Goal: Task Accomplishment & Management: Manage account settings

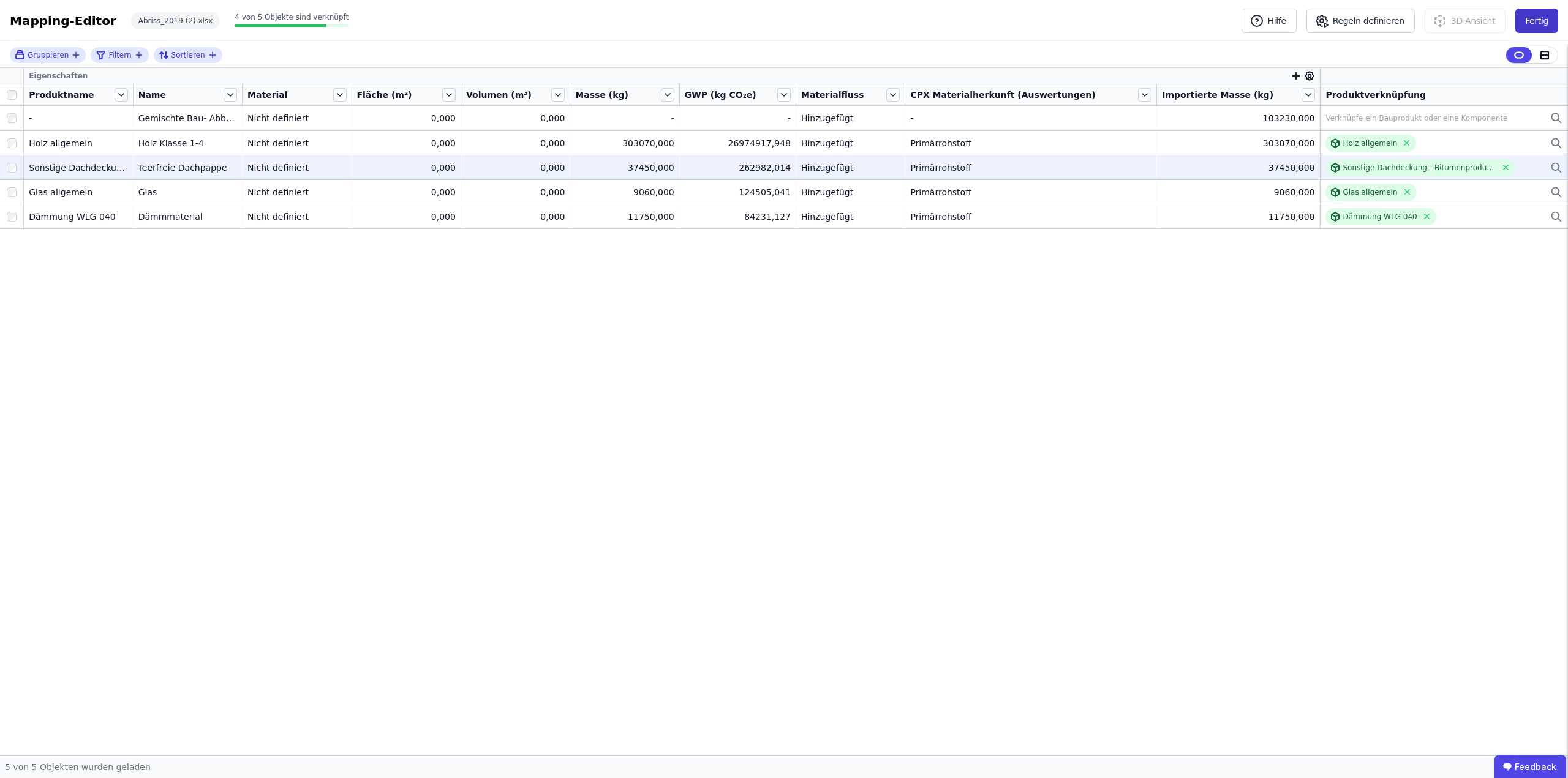
click at [1543, 21] on button "Fertig" at bounding box center [1537, 21] width 43 height 25
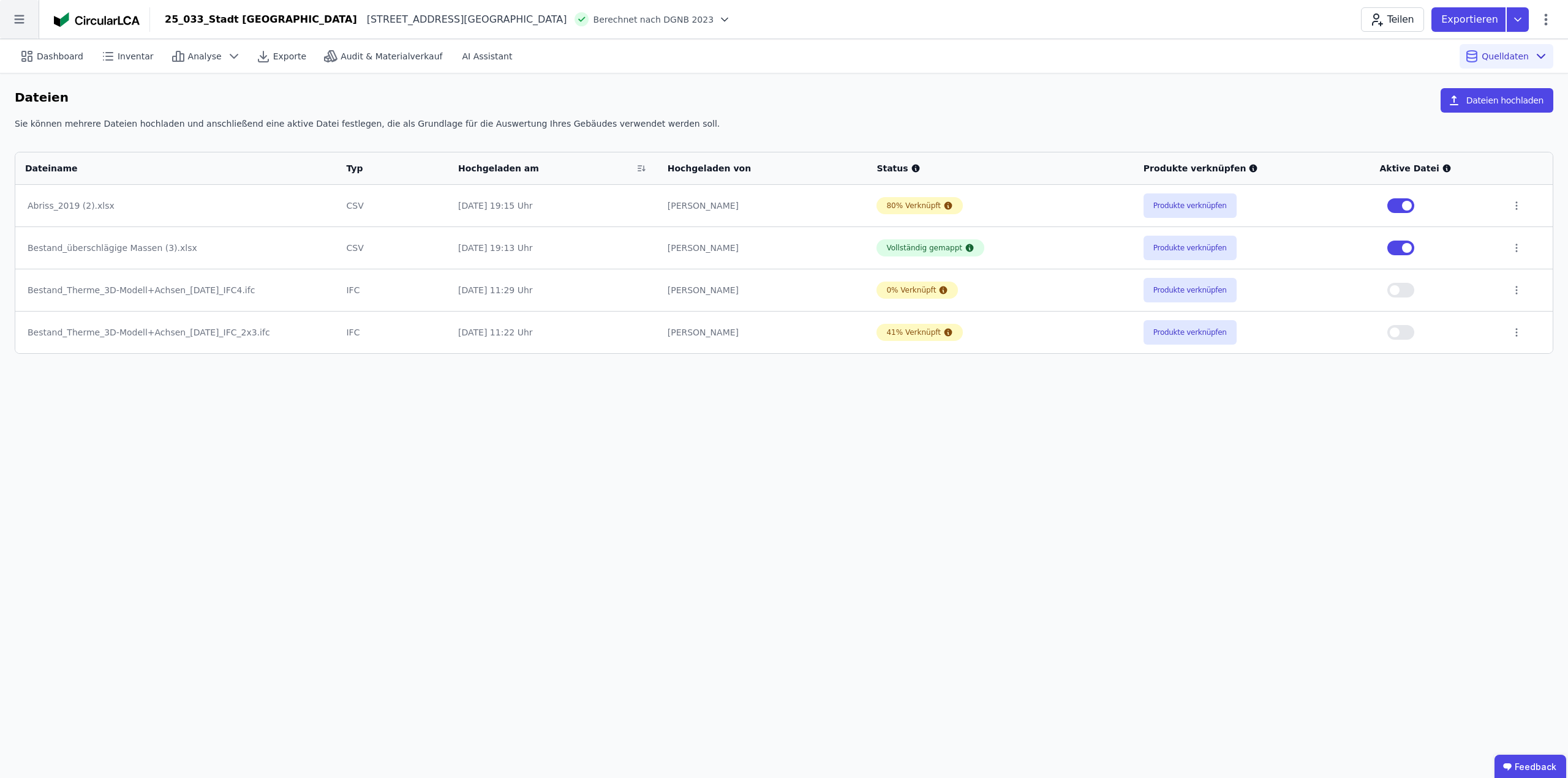
click at [17, 18] on icon at bounding box center [19, 19] width 38 height 38
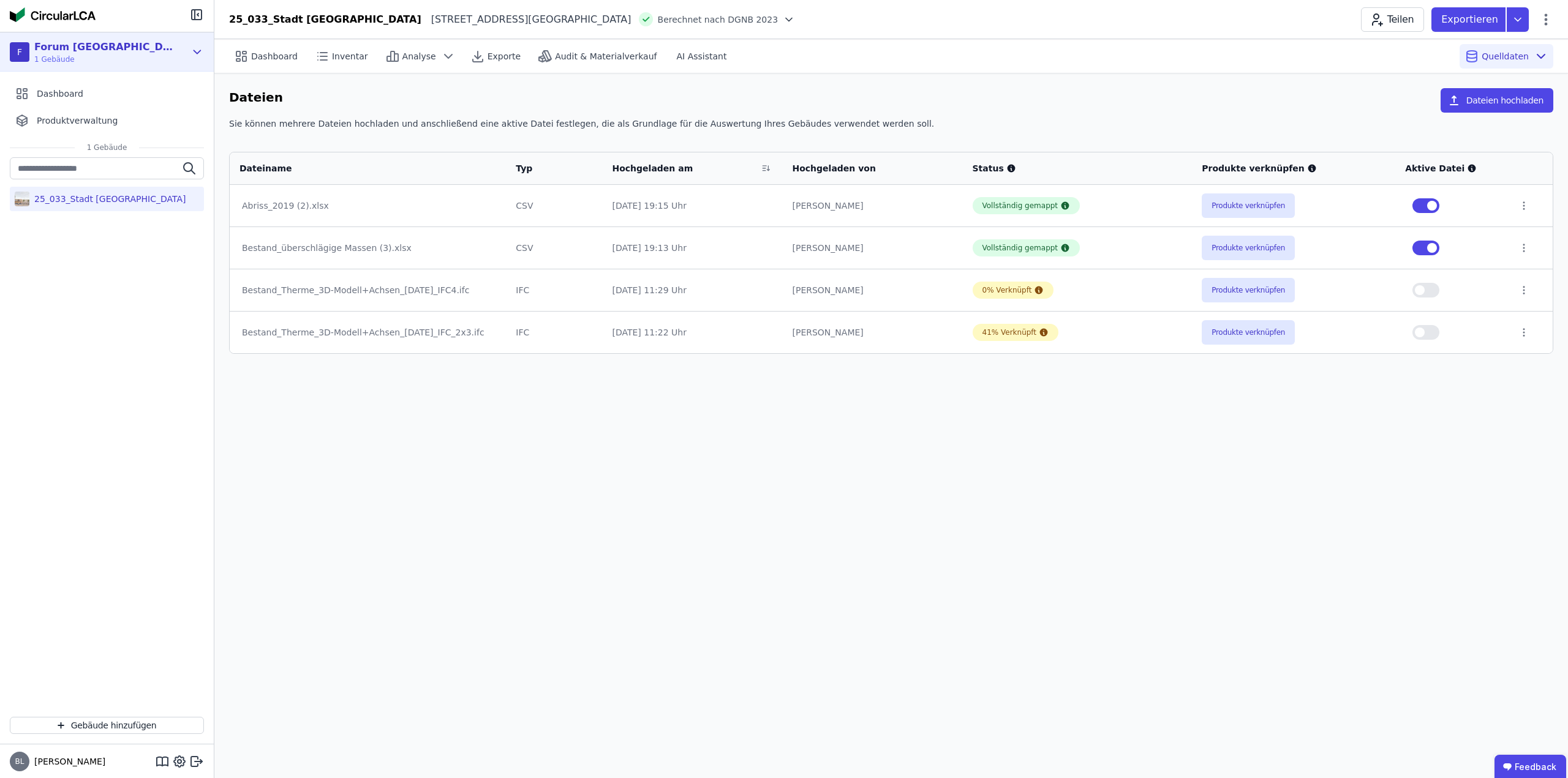
click at [191, 52] on icon at bounding box center [197, 52] width 13 height 15
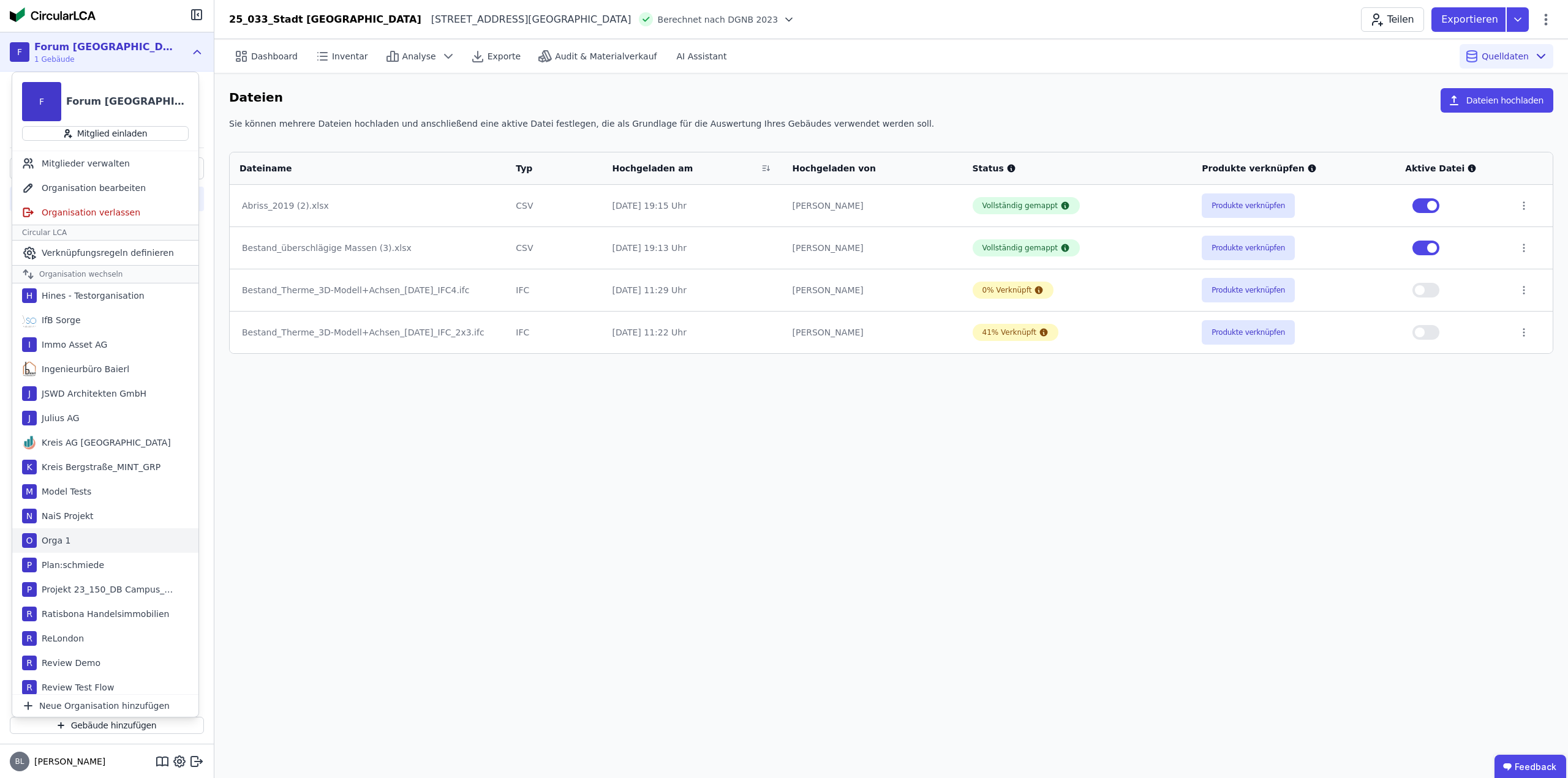
click at [88, 534] on div "O Orga 1" at bounding box center [105, 541] width 186 height 25
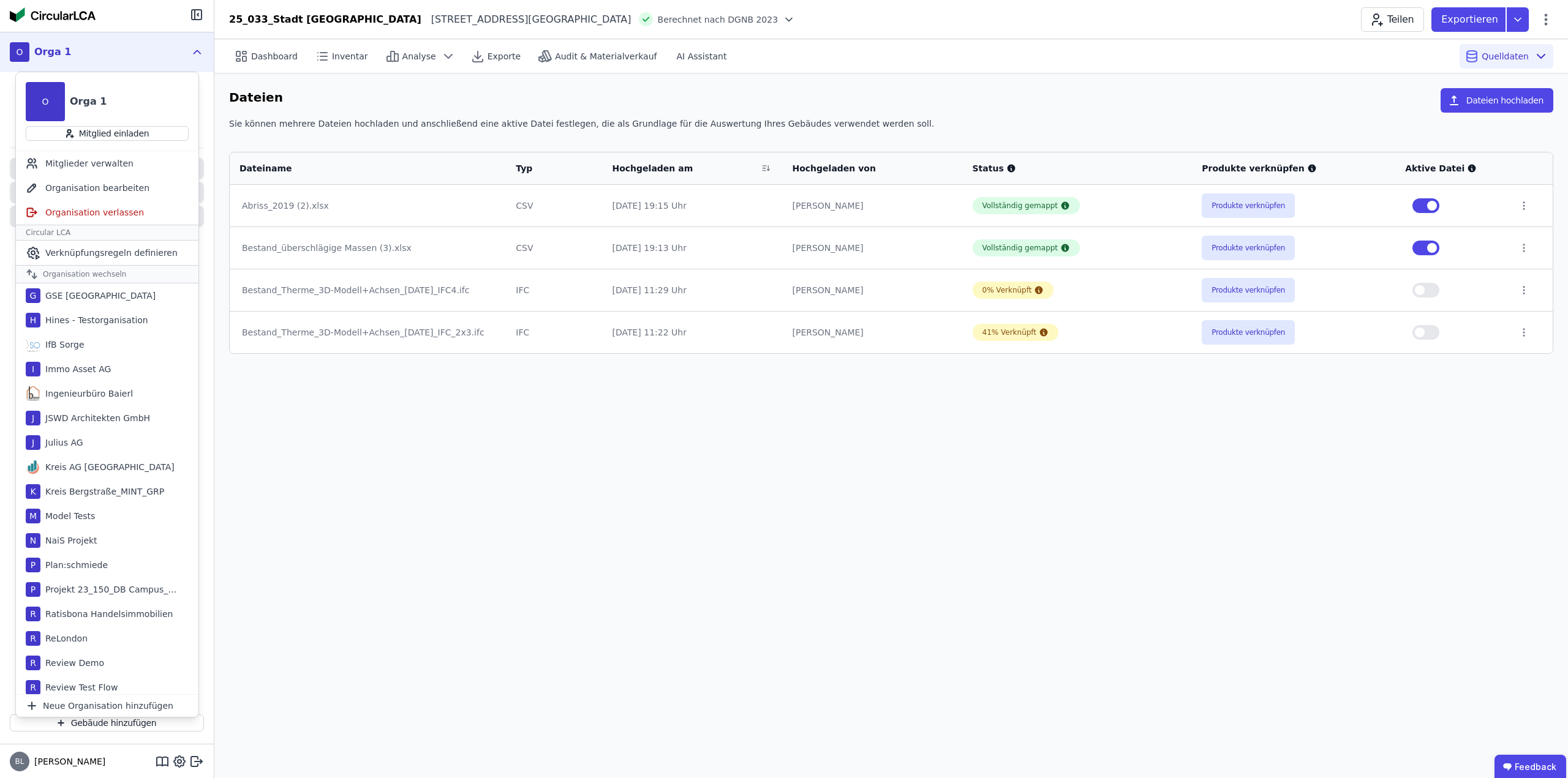
scroll to position [637, 0]
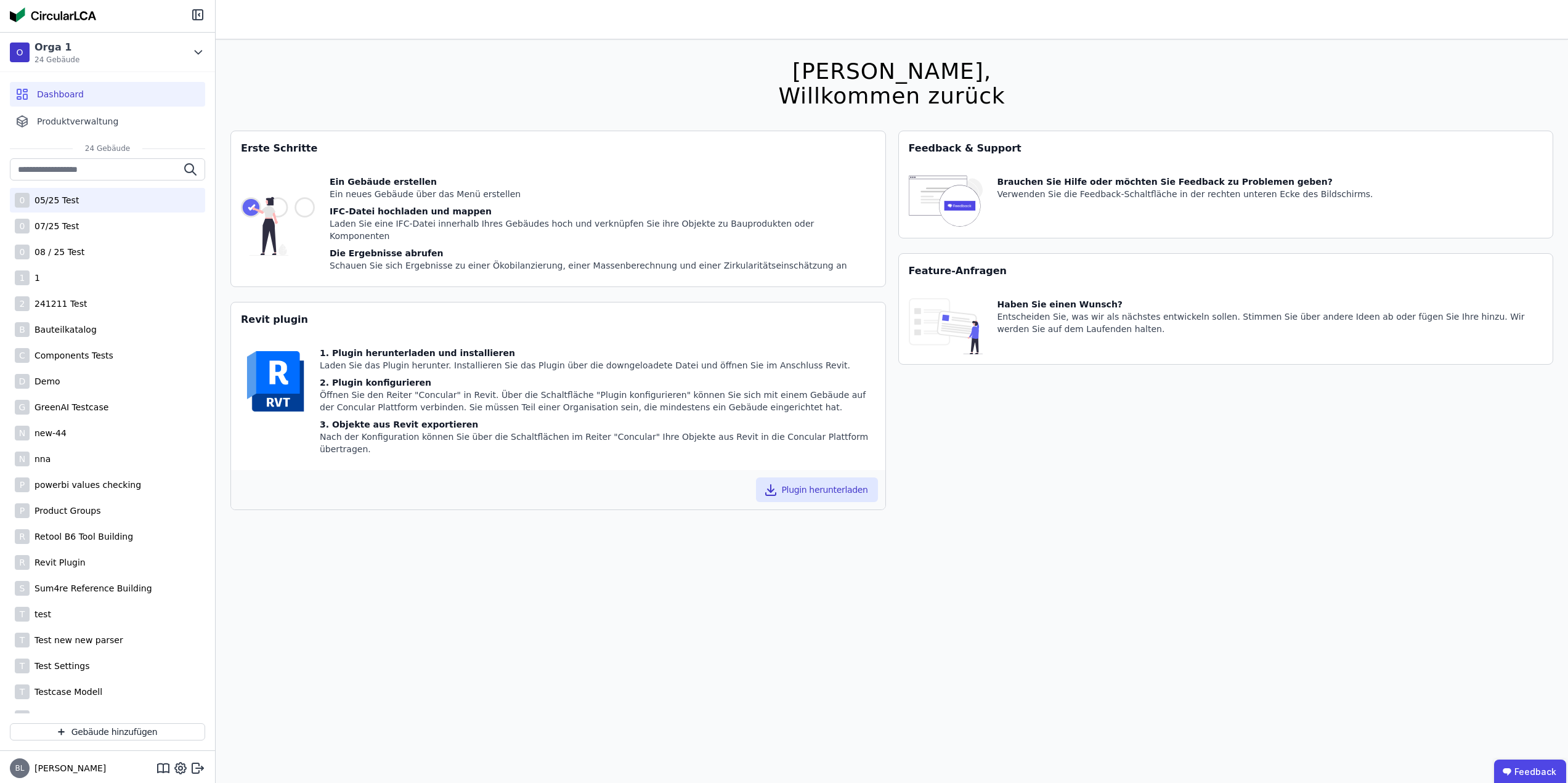
click at [57, 204] on div "05/25 Test" at bounding box center [53, 200] width 49 height 12
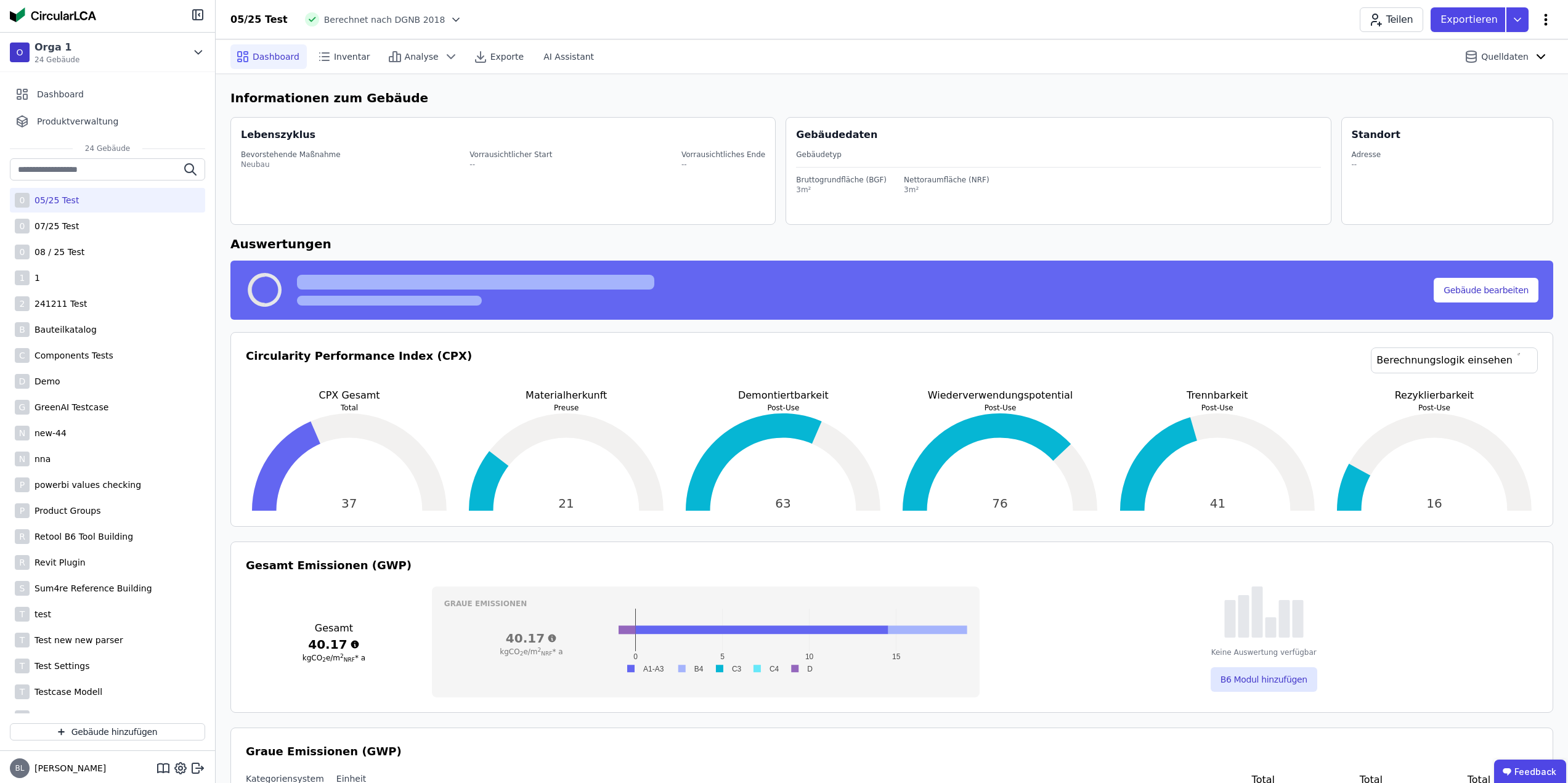
click at [1551, 15] on icon at bounding box center [1546, 19] width 15 height 15
click at [1504, 46] on span "Gebäude bearbeiten" at bounding box center [1488, 48] width 88 height 12
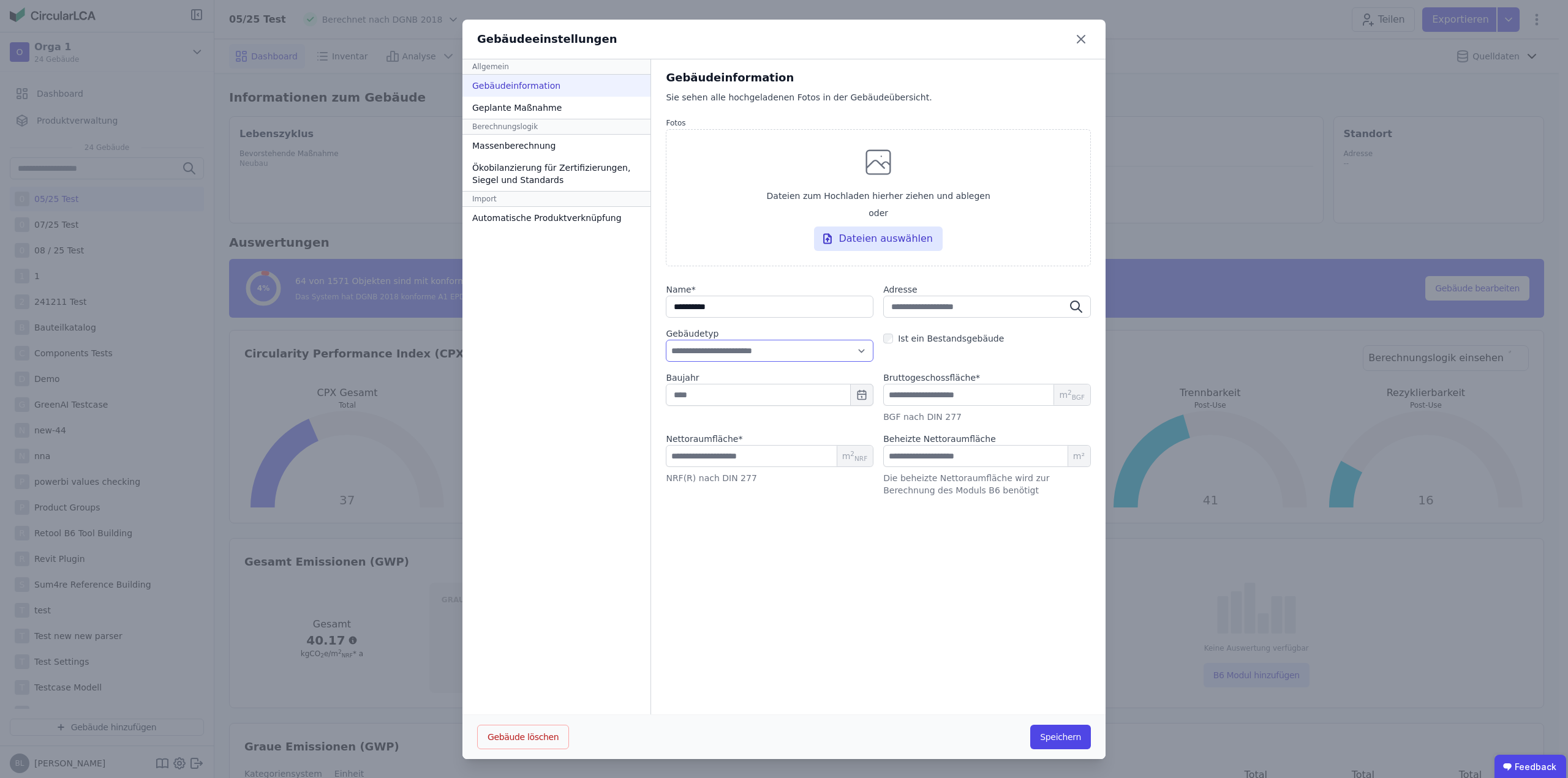
click at [825, 345] on select "**********" at bounding box center [769, 351] width 208 height 22
select select "**********"
click at [666, 340] on select "**********" at bounding box center [769, 351] width 208 height 22
click at [1053, 737] on button "Speichern" at bounding box center [1061, 737] width 61 height 25
click at [917, 455] on input "number" at bounding box center [989, 456] width 203 height 22
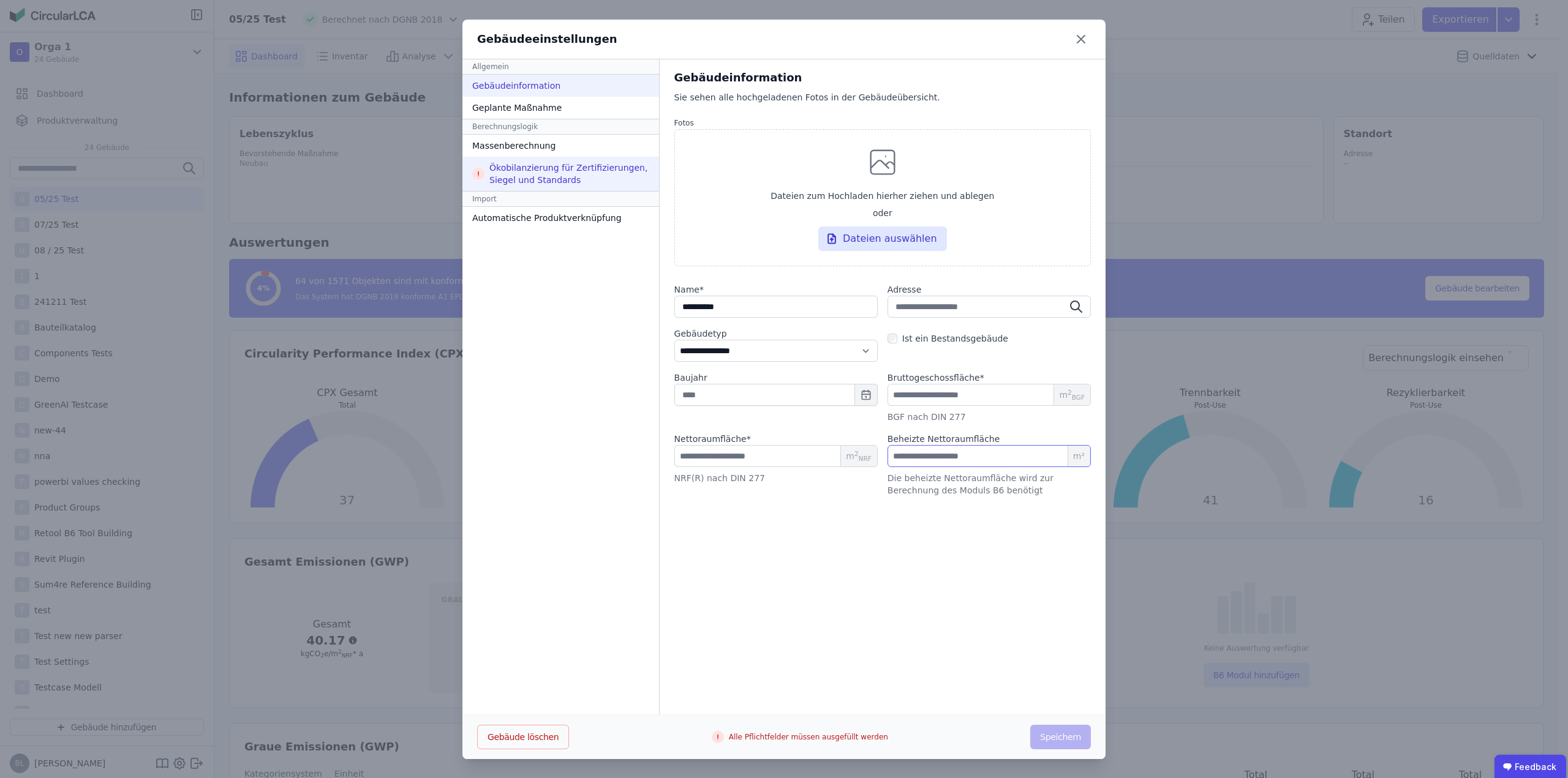
type input "**"
click at [554, 179] on div "Ökobilanzierung für Zertifizierungen, Siegel und Standards" at bounding box center [560, 174] width 196 height 34
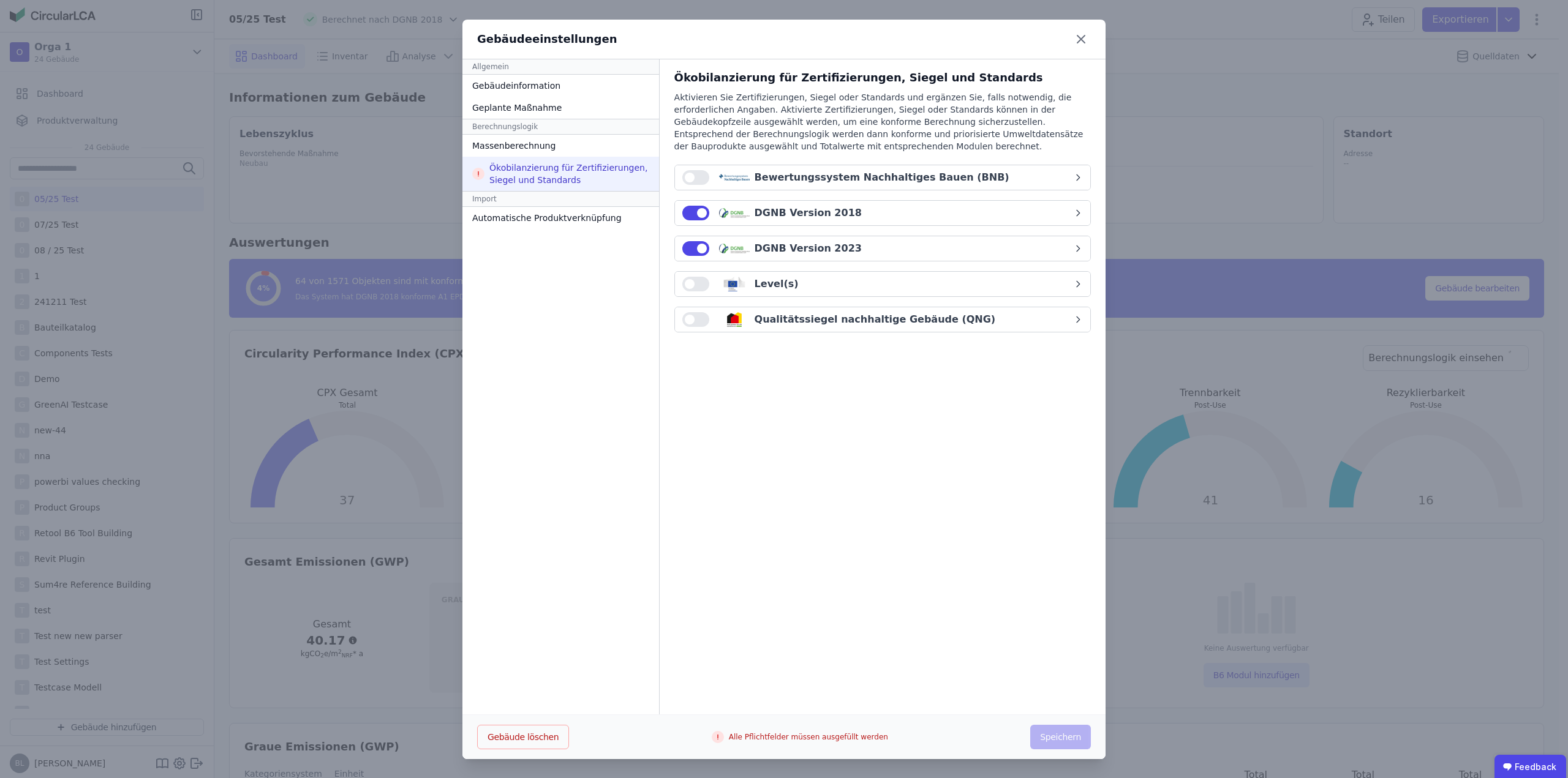
click at [812, 235] on div "Ökobilanzierung für Zertifizierungen, Siegel und Standards Aktivieren Sie Zerti…" at bounding box center [883, 205] width 417 height 273
click at [812, 242] on div "DGNB Version 2023" at bounding box center [808, 248] width 107 height 15
select select "*"
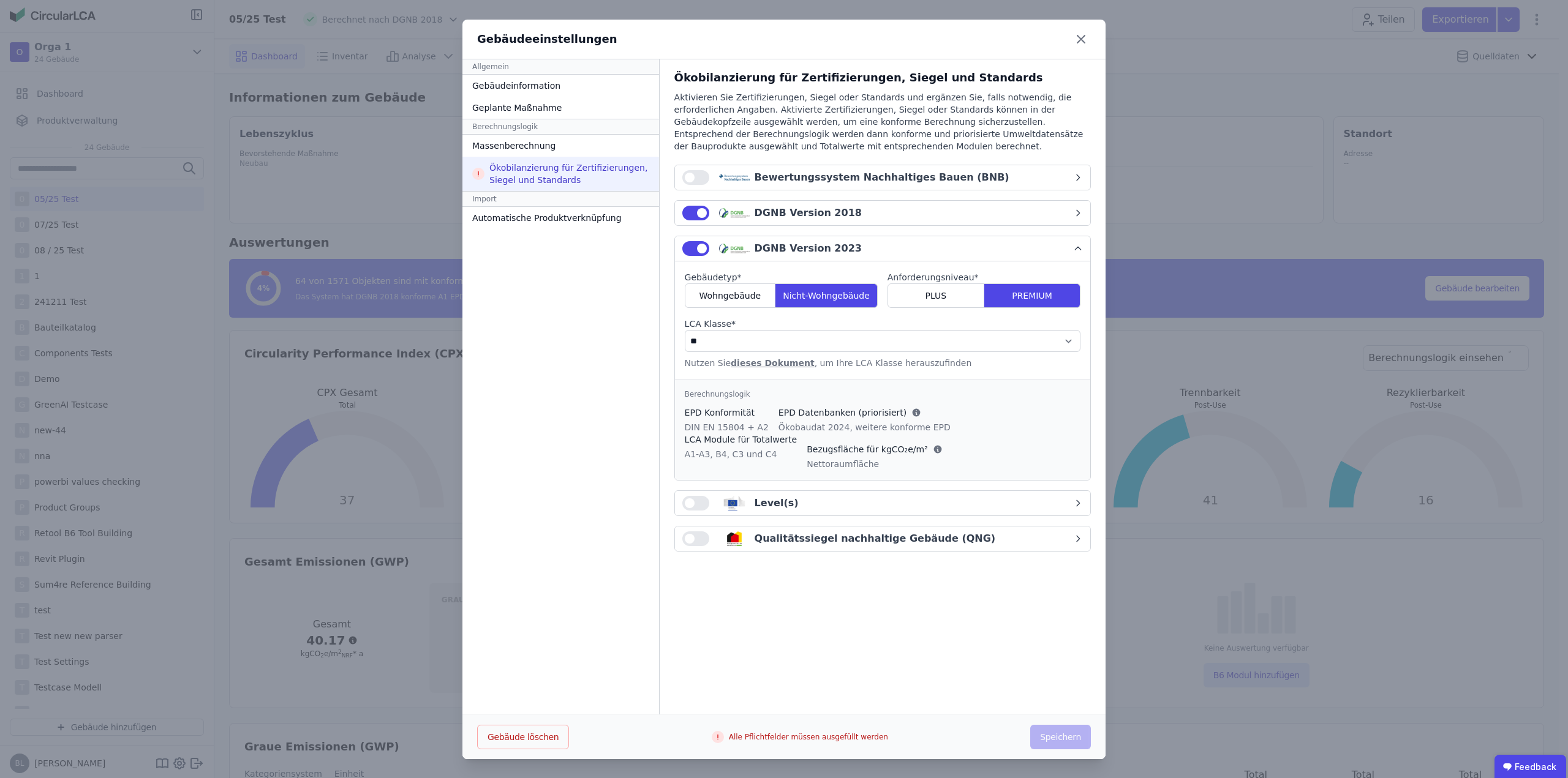
click at [799, 202] on button "DGNB Version 2018" at bounding box center [883, 213] width 415 height 25
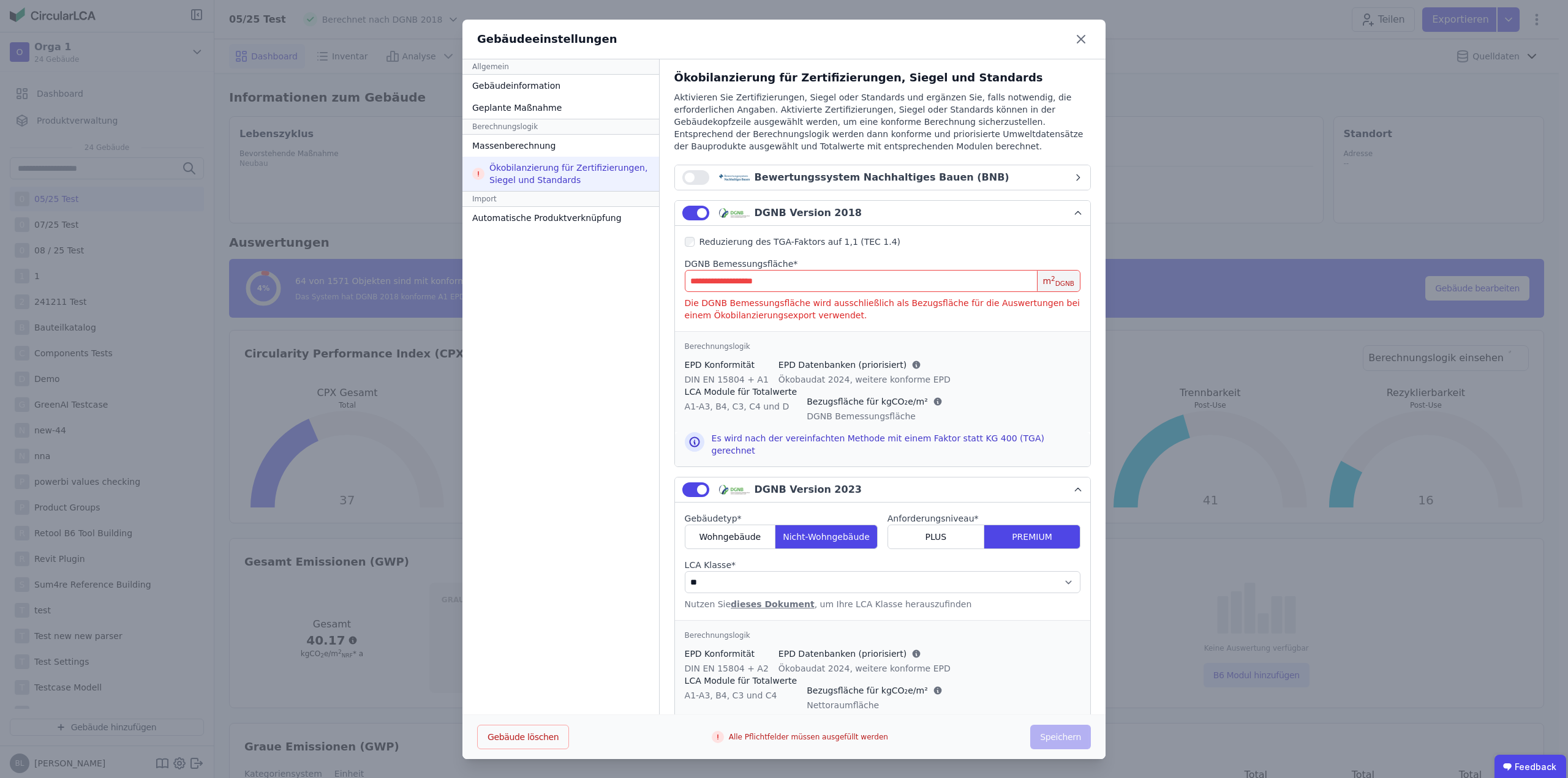
click at [796, 273] on input "number" at bounding box center [883, 281] width 396 height 22
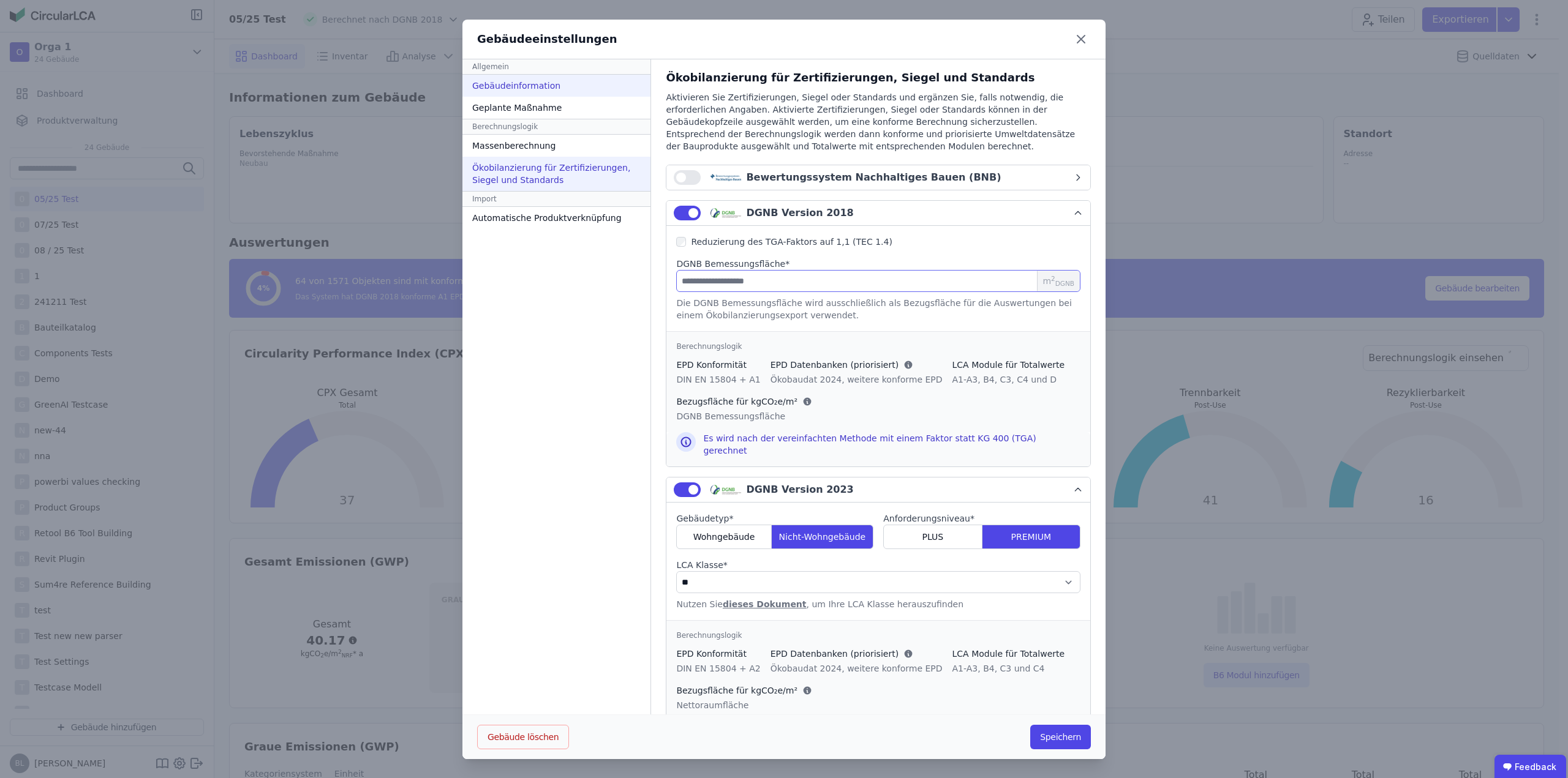
type input "**"
click at [554, 85] on div "Gebäudeinformation" at bounding box center [556, 85] width 188 height 22
select select "**********"
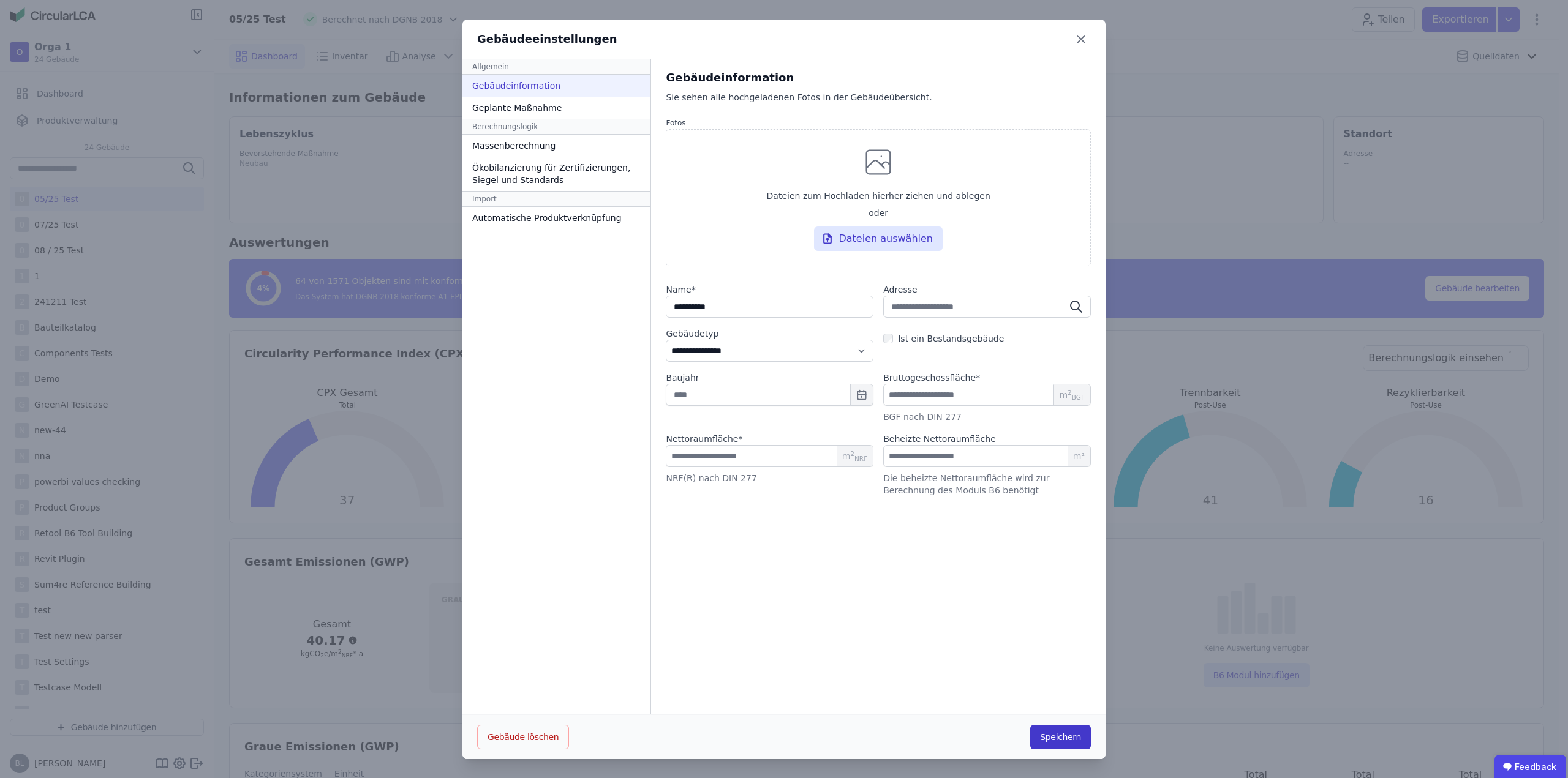
click at [1044, 737] on button "Speichern" at bounding box center [1061, 737] width 61 height 25
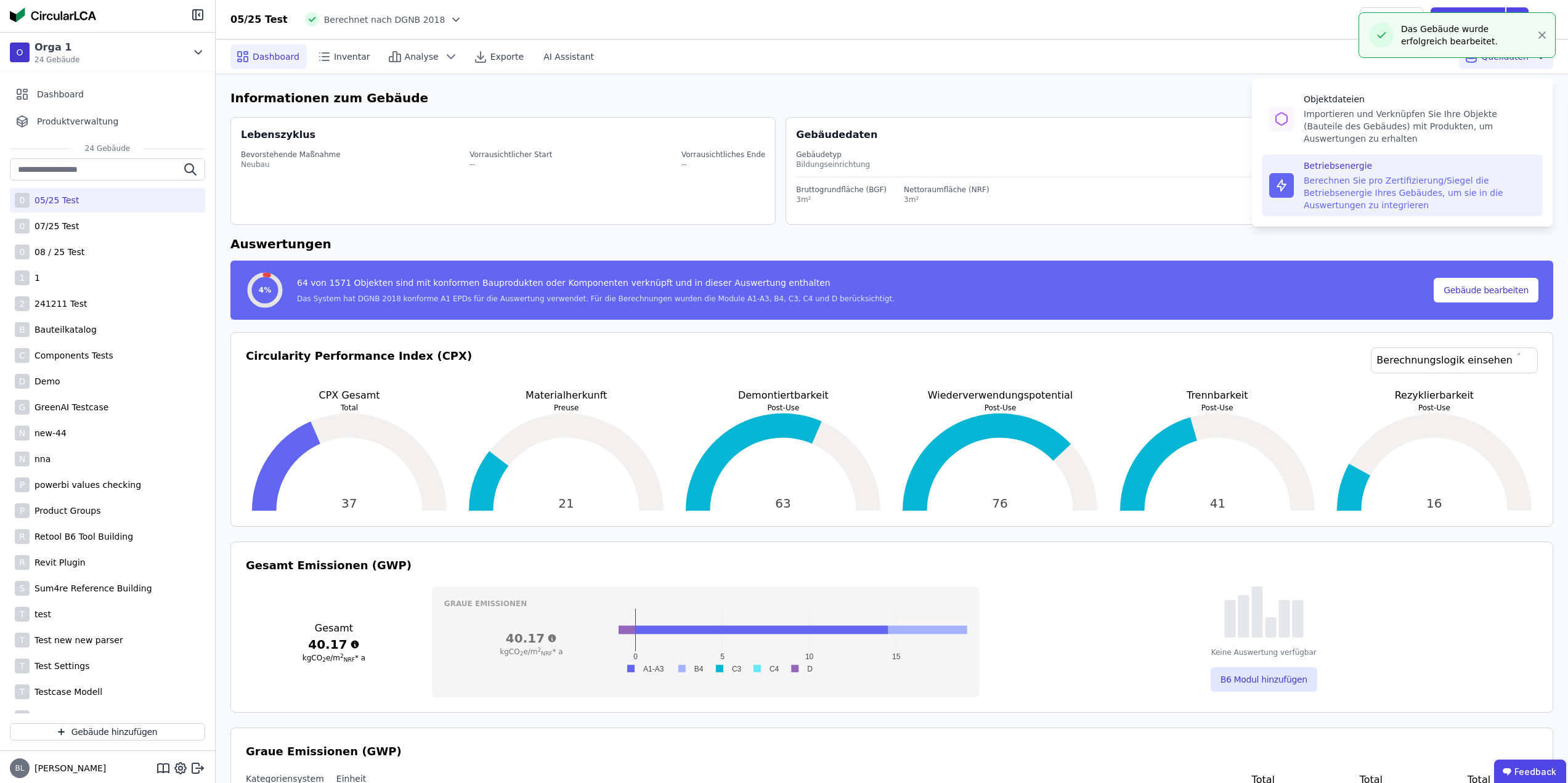
click at [1338, 175] on div "Berechnen Sie pro Zertifizierung/Siegel die Betriebsenergie Ihres Gebäudes, um …" at bounding box center [1420, 193] width 232 height 37
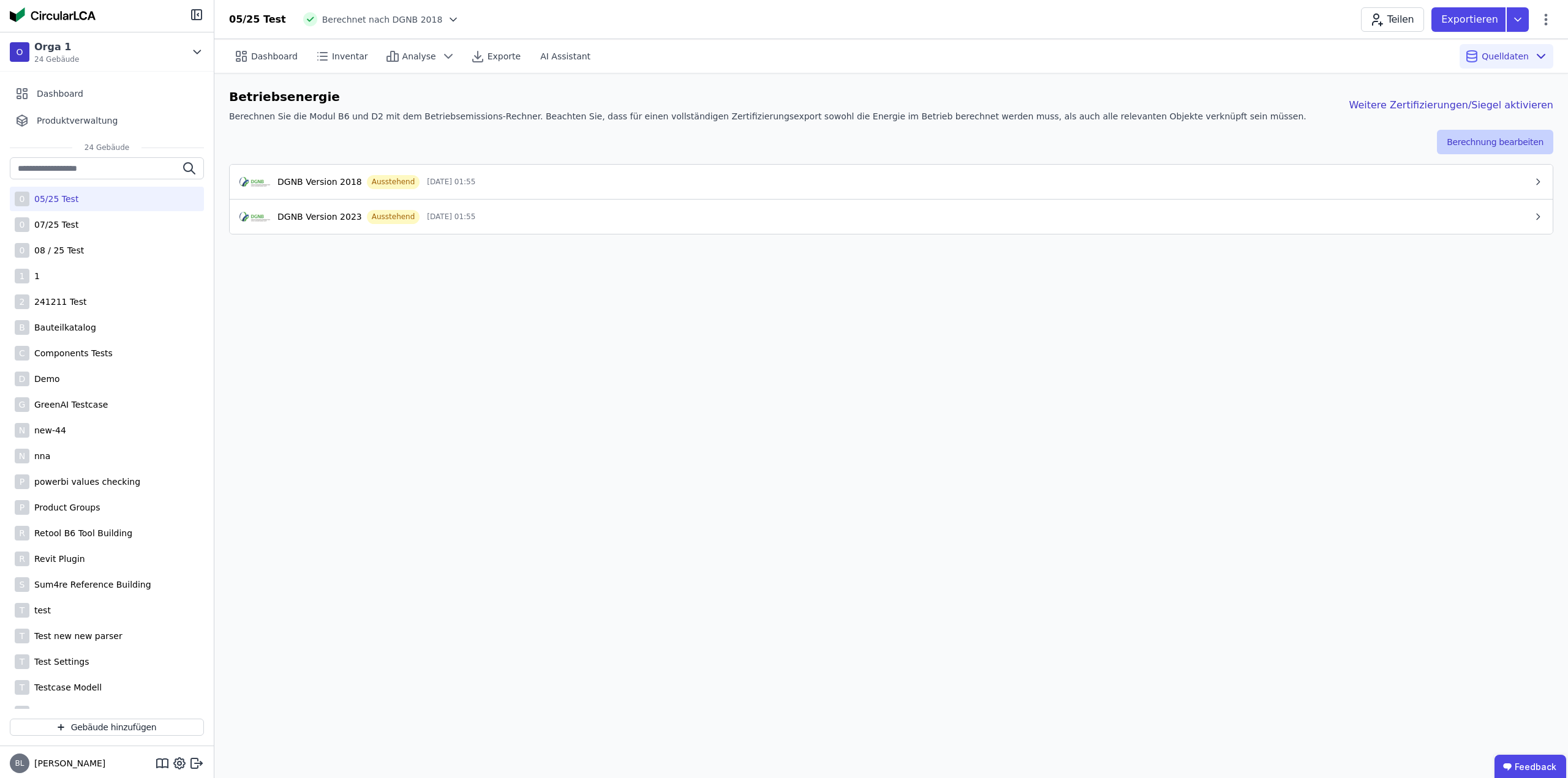
click at [1512, 141] on button "Berechnung bearbeiten" at bounding box center [1495, 142] width 116 height 25
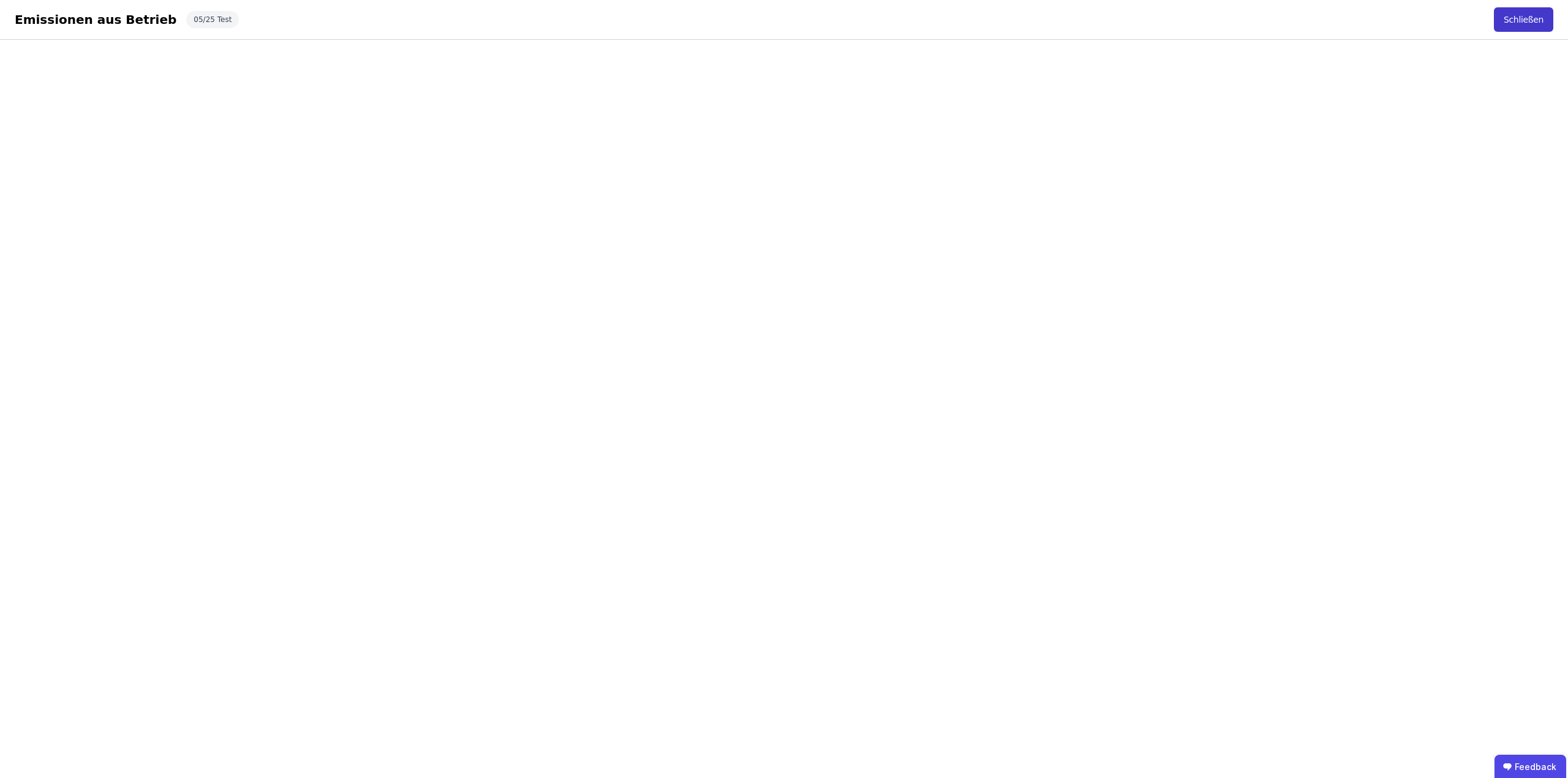
click at [1531, 11] on button "Schließen" at bounding box center [1524, 19] width 60 height 25
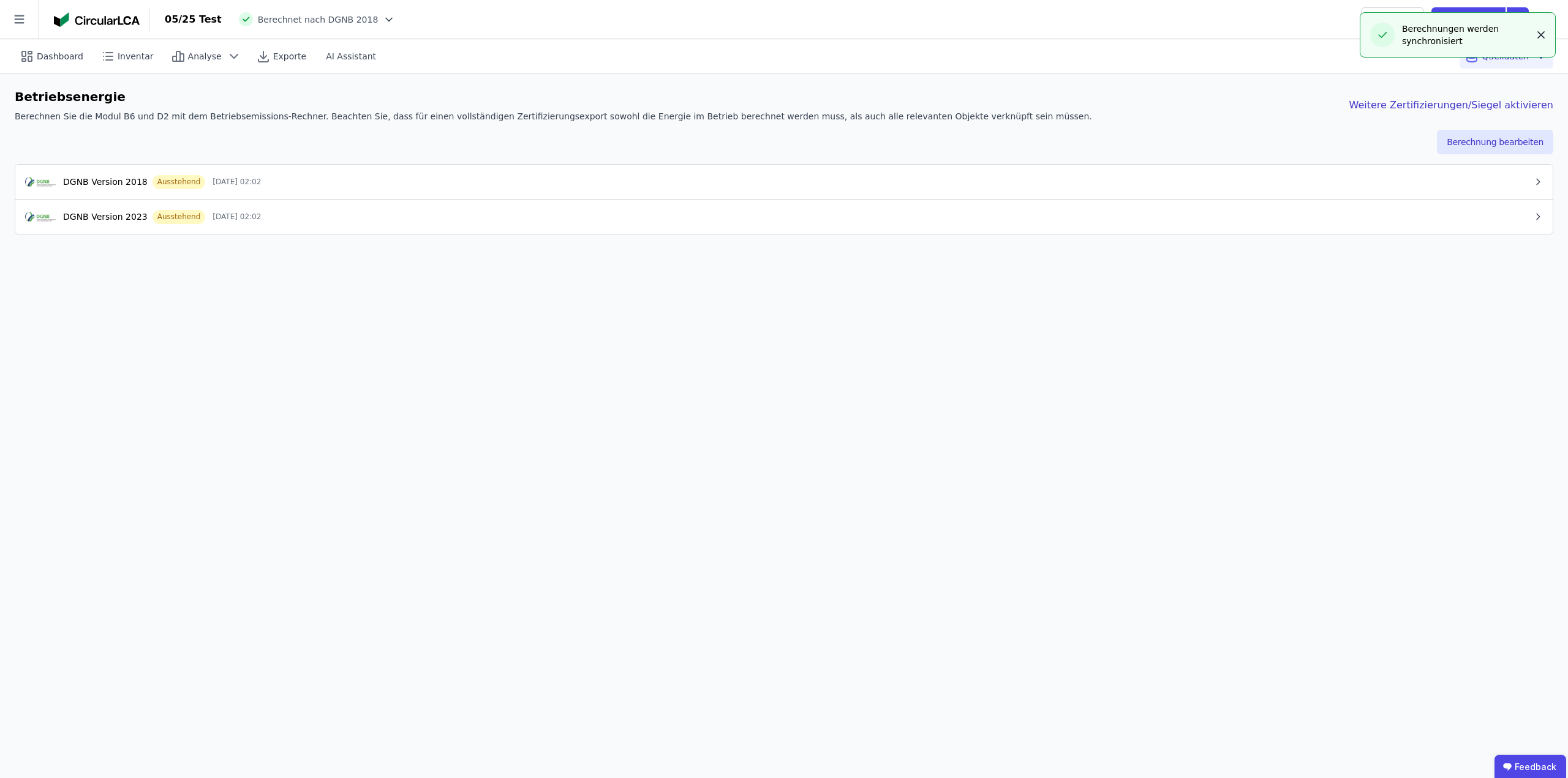
click at [1547, 35] on button "button" at bounding box center [1541, 35] width 16 height 20
click at [1545, 18] on icon at bounding box center [1546, 19] width 3 height 11
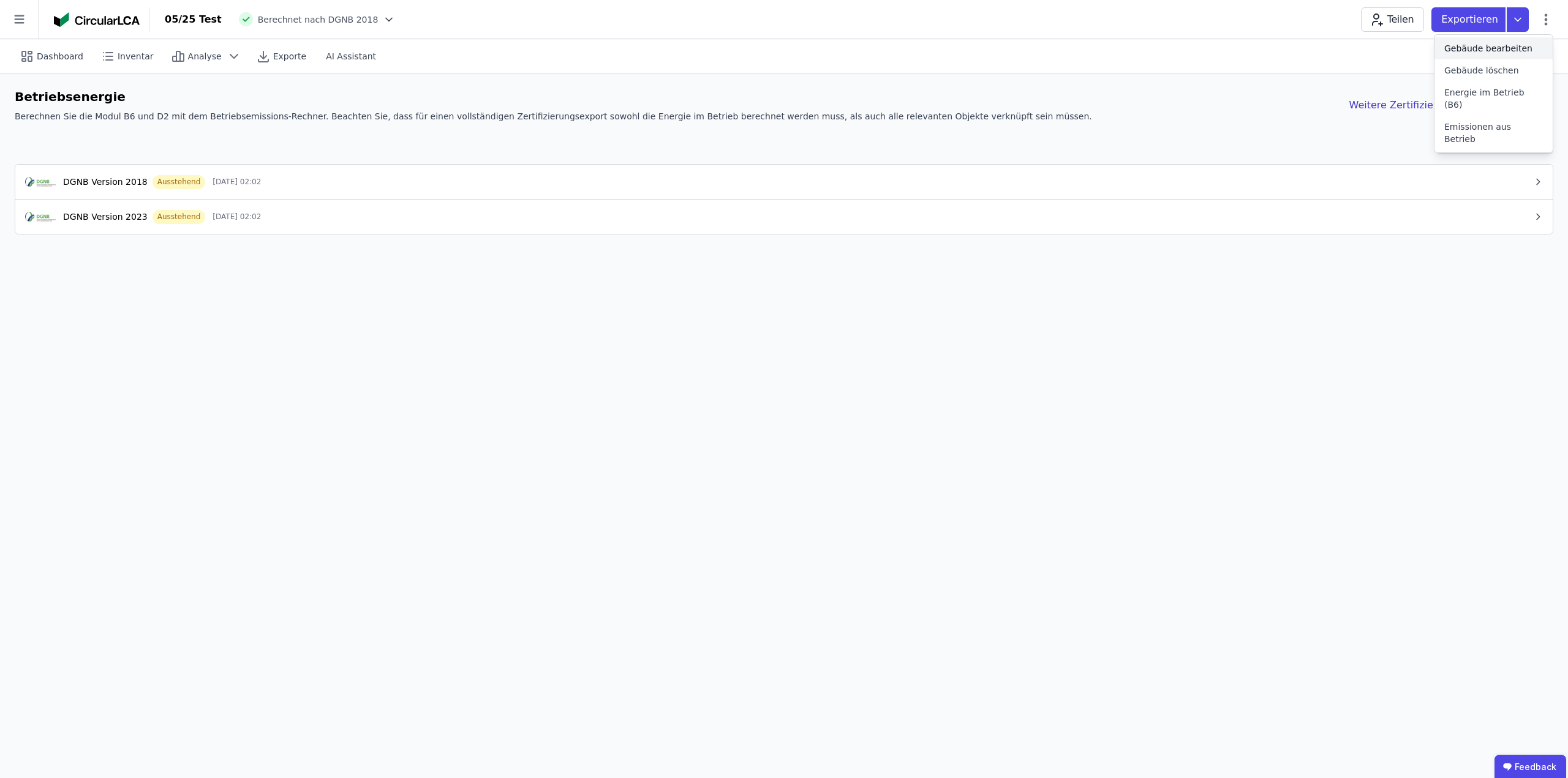
click at [1511, 43] on span "Gebäude bearbeiten" at bounding box center [1489, 48] width 88 height 12
select select "**********"
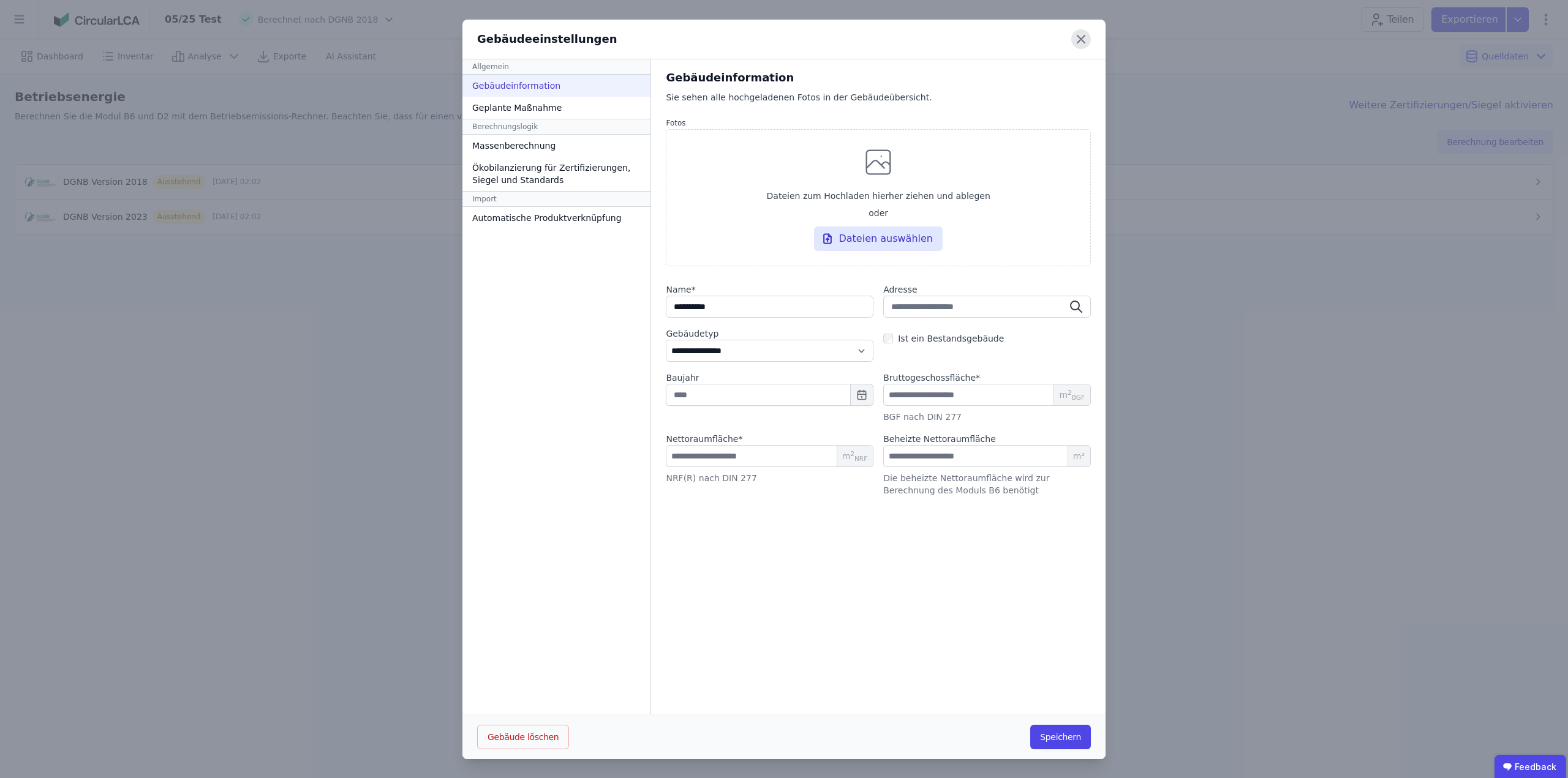
click at [1071, 39] on icon at bounding box center [1081, 39] width 20 height 20
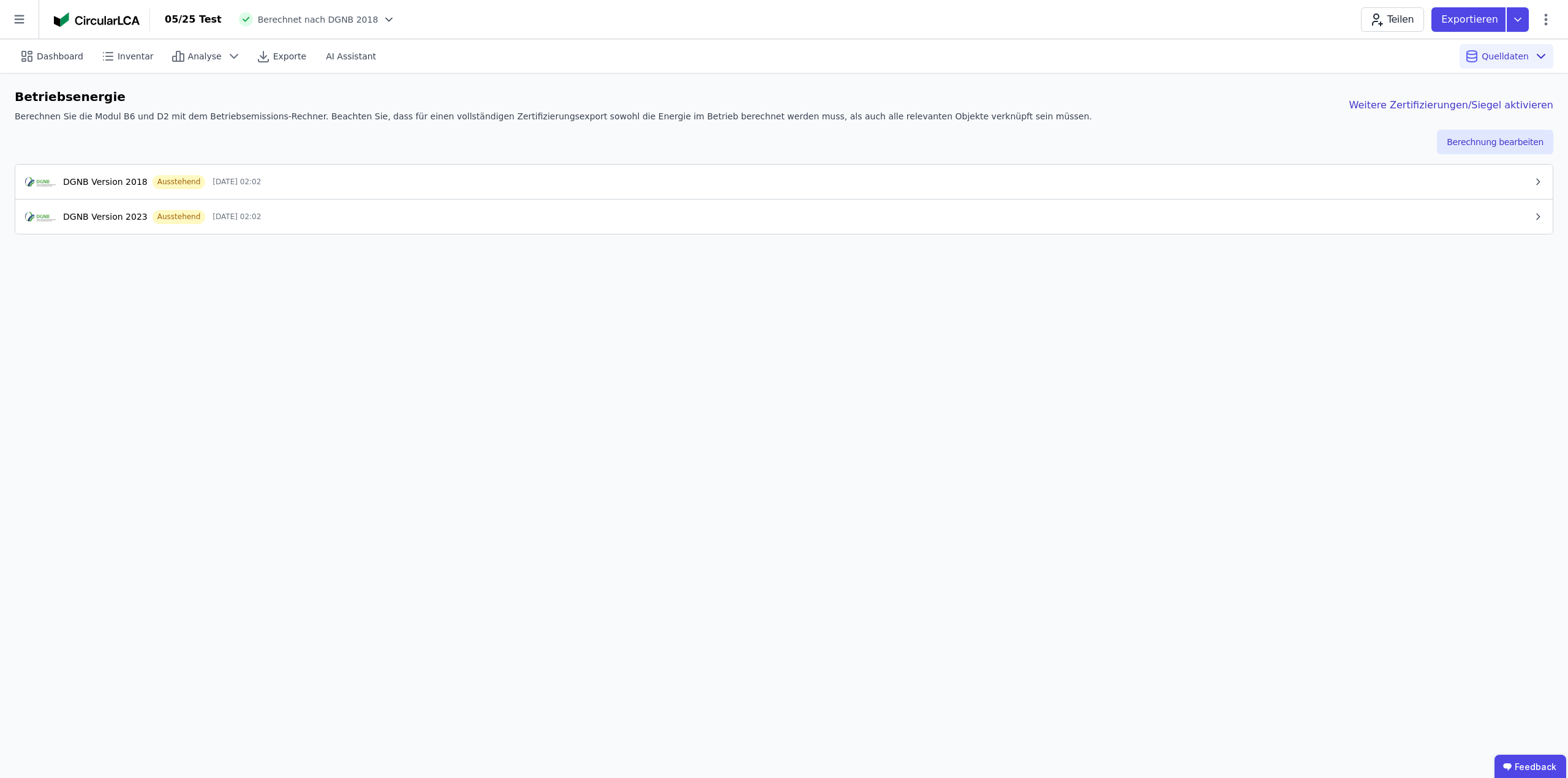
click at [371, 19] on div "05/25 Test Berechnet nach DGNB 2018 Teilen Exportieren" at bounding box center [859, 19] width 1418 height 25
click at [386, 18] on icon at bounding box center [388, 19] width 6 height 3
click at [386, 40] on icon at bounding box center [390, 41] width 9 height 10
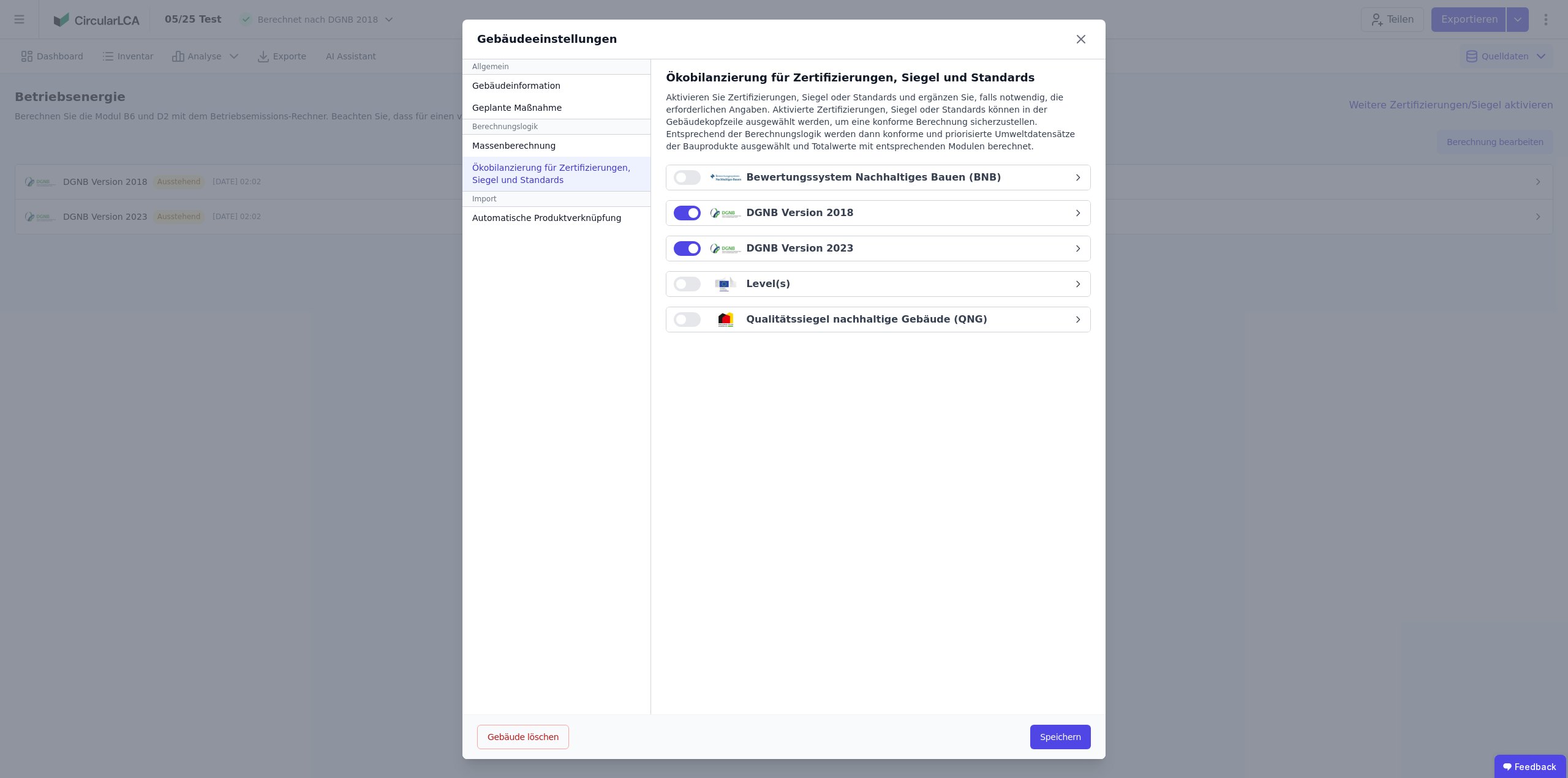
click at [681, 285] on button "button" at bounding box center [688, 284] width 27 height 15
click at [1065, 742] on button "Speichern" at bounding box center [1061, 737] width 61 height 25
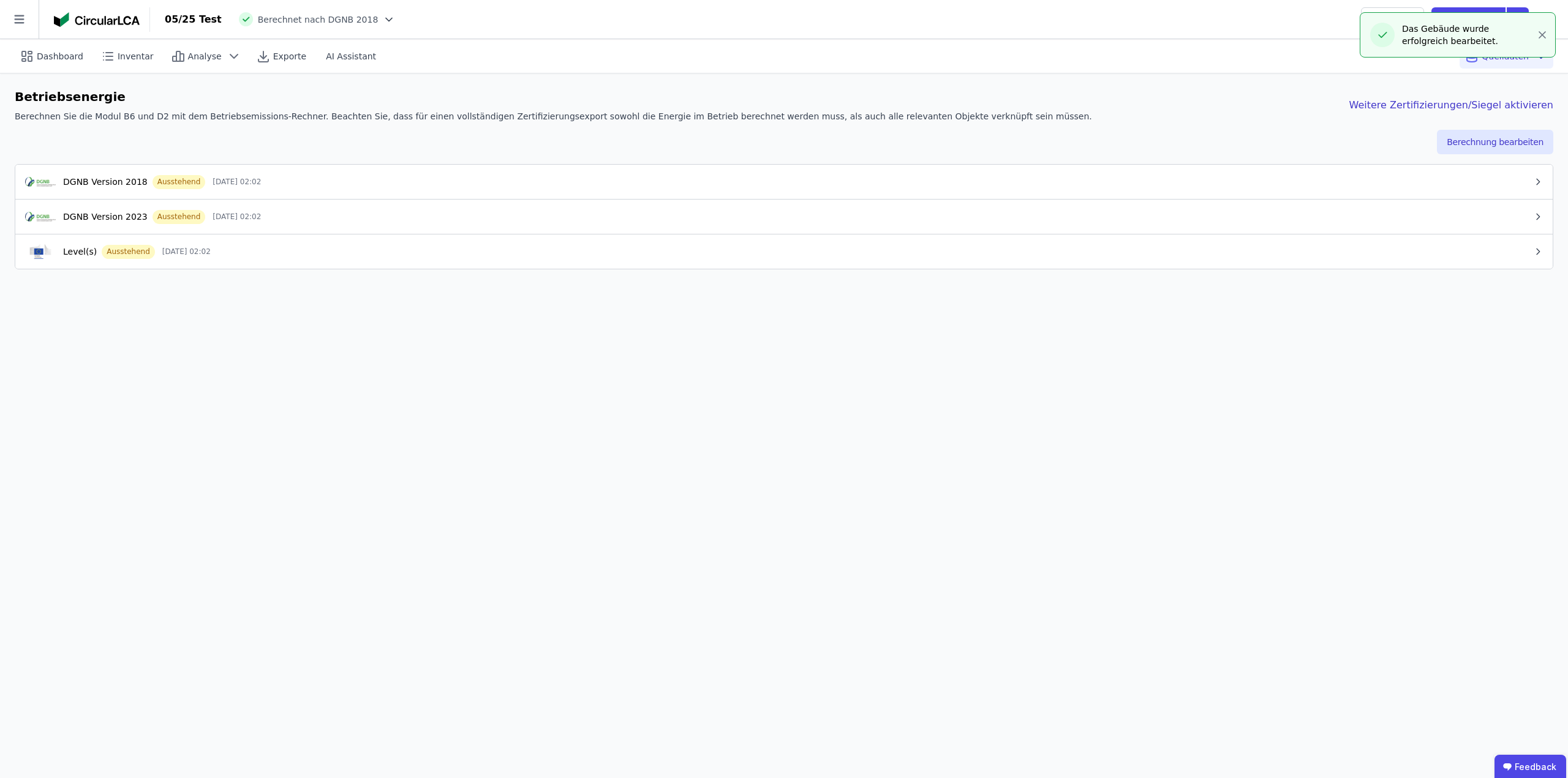
click at [383, 21] on icon at bounding box center [388, 19] width 12 height 12
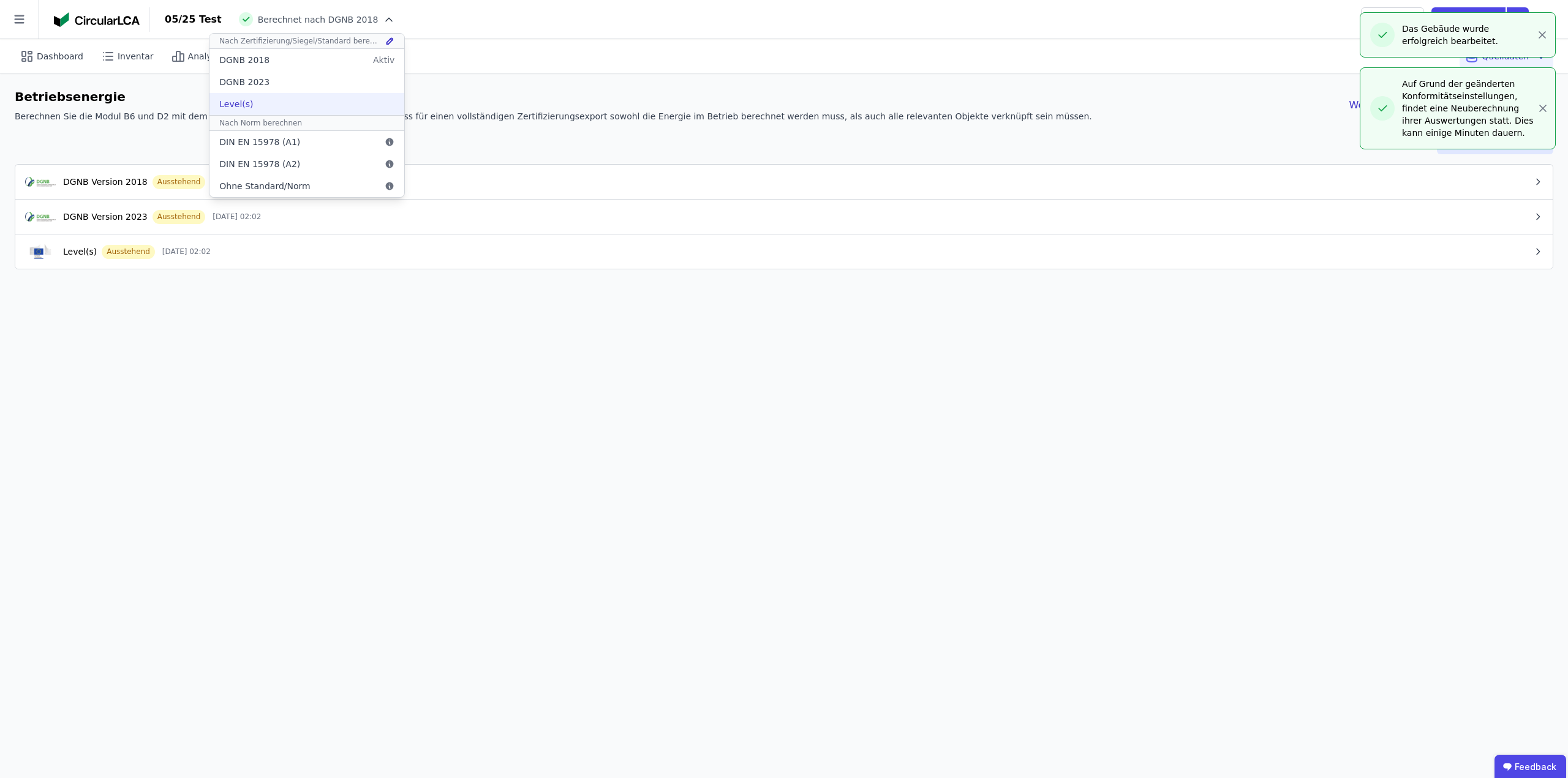
click at [247, 108] on div "Level(s)" at bounding box center [307, 103] width 195 height 22
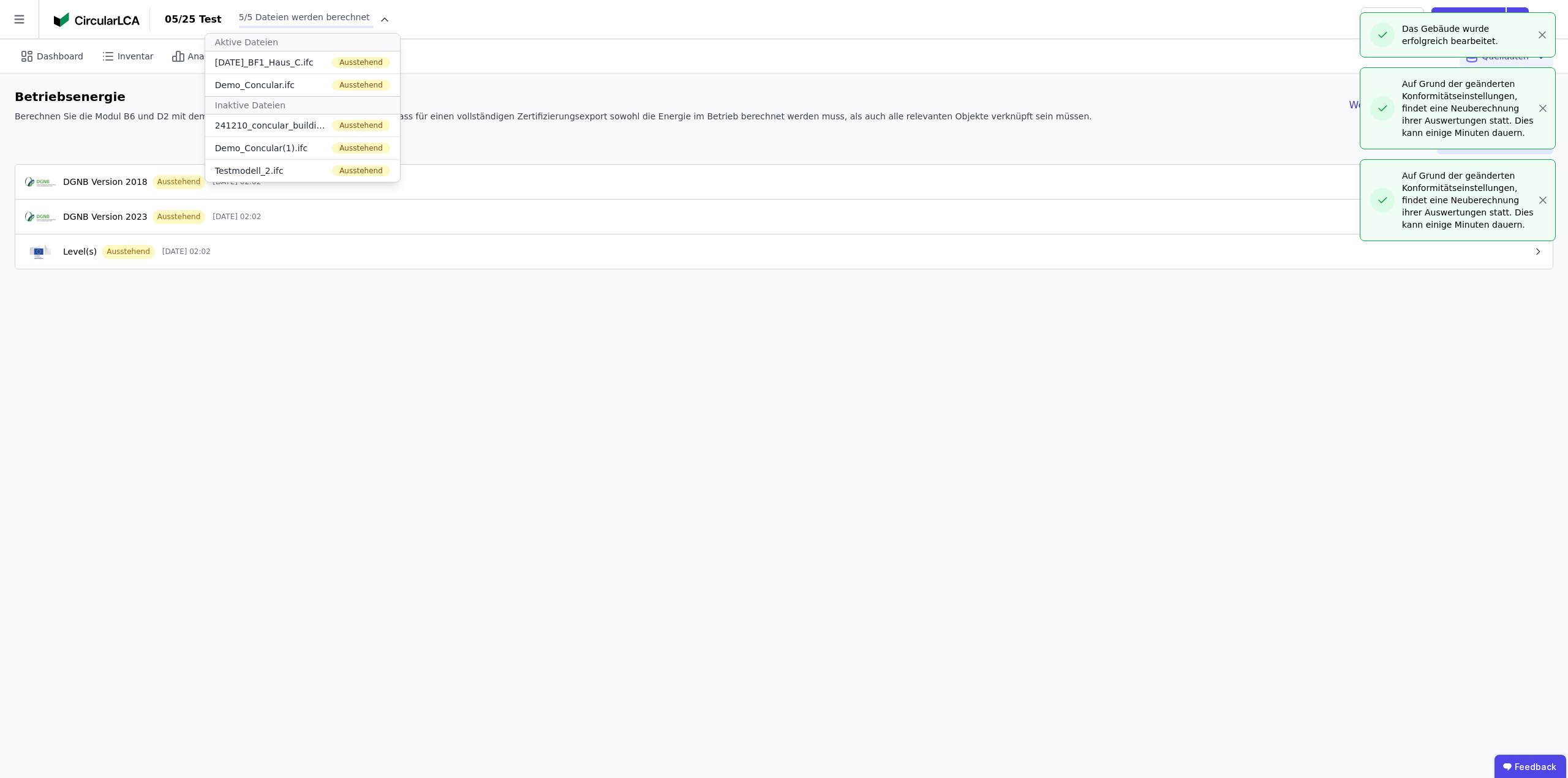
click at [1143, 38] on header "05/25 Test 5/5 Dateien werden berechnet Aktive Dateien [DATE]_BF1_Haus_C.ifc Au…" at bounding box center [784, 19] width 1568 height 39
click at [1534, 78] on div "Auf Grund der geänderten Konformitätseinstellungen, findet eine Neuberechnung i…" at bounding box center [1469, 108] width 135 height 61
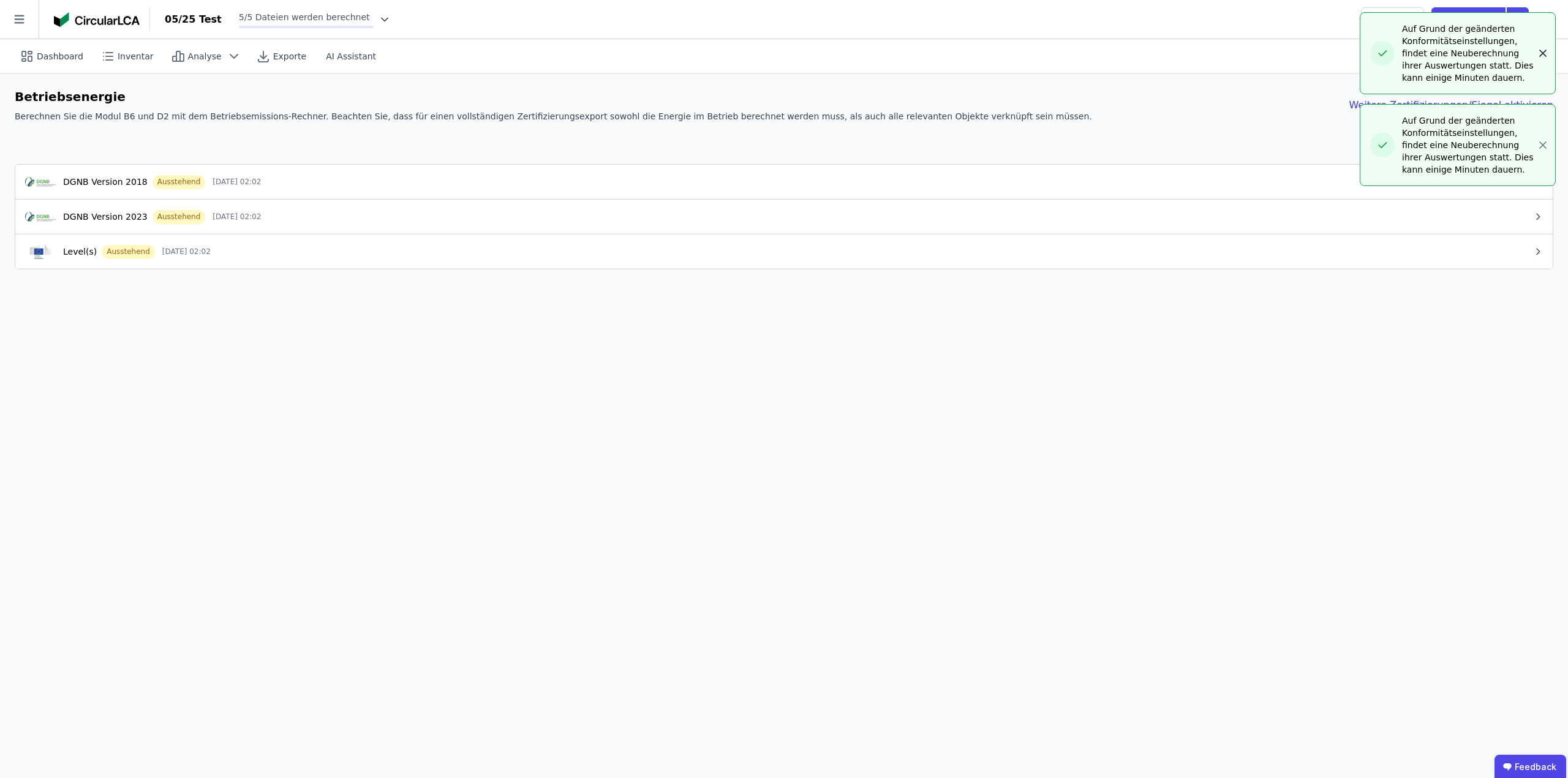
click at [1539, 54] on icon "button" at bounding box center [1542, 53] width 12 height 12
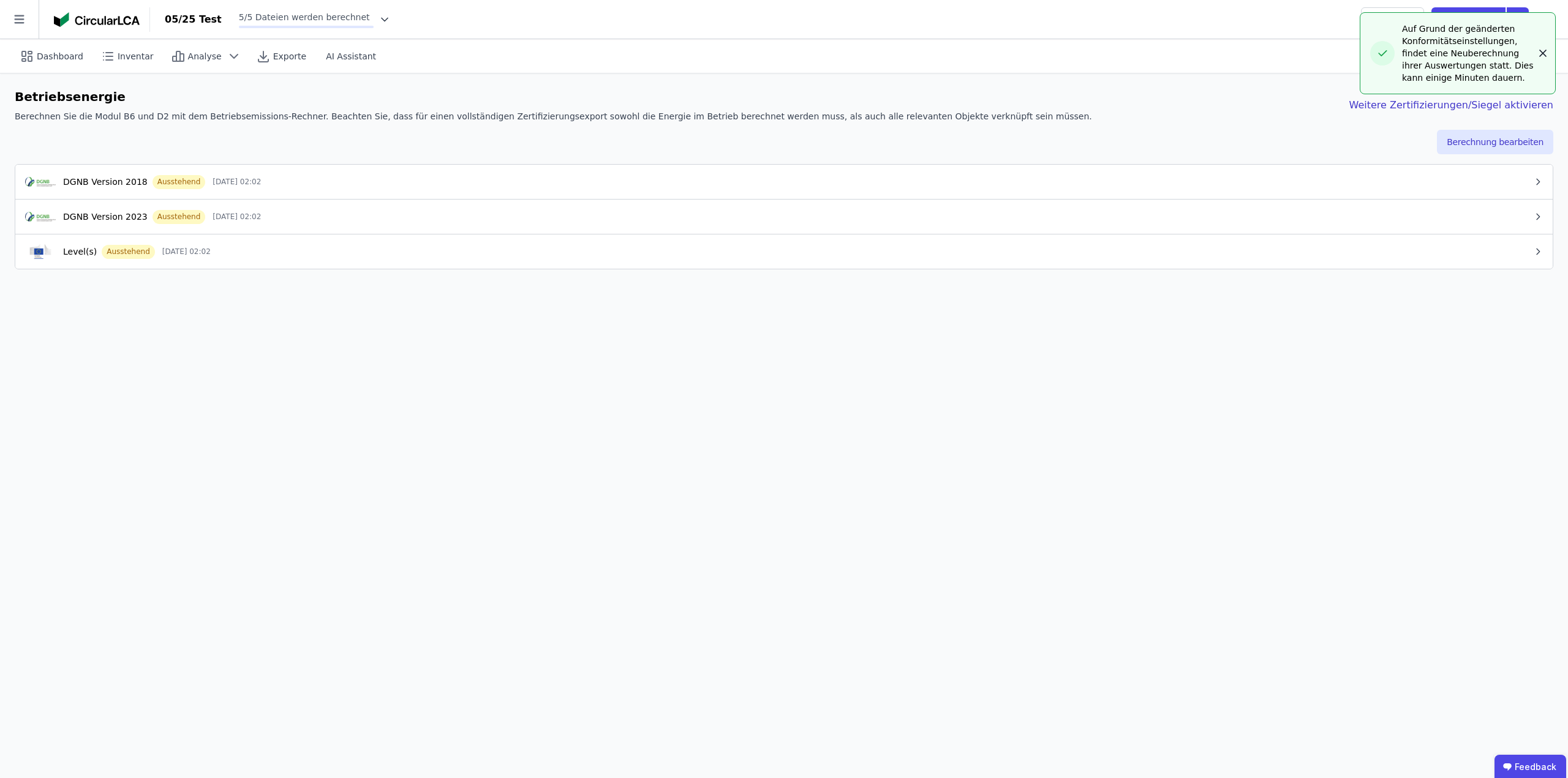
click at [1545, 54] on icon "button" at bounding box center [1542, 53] width 12 height 12
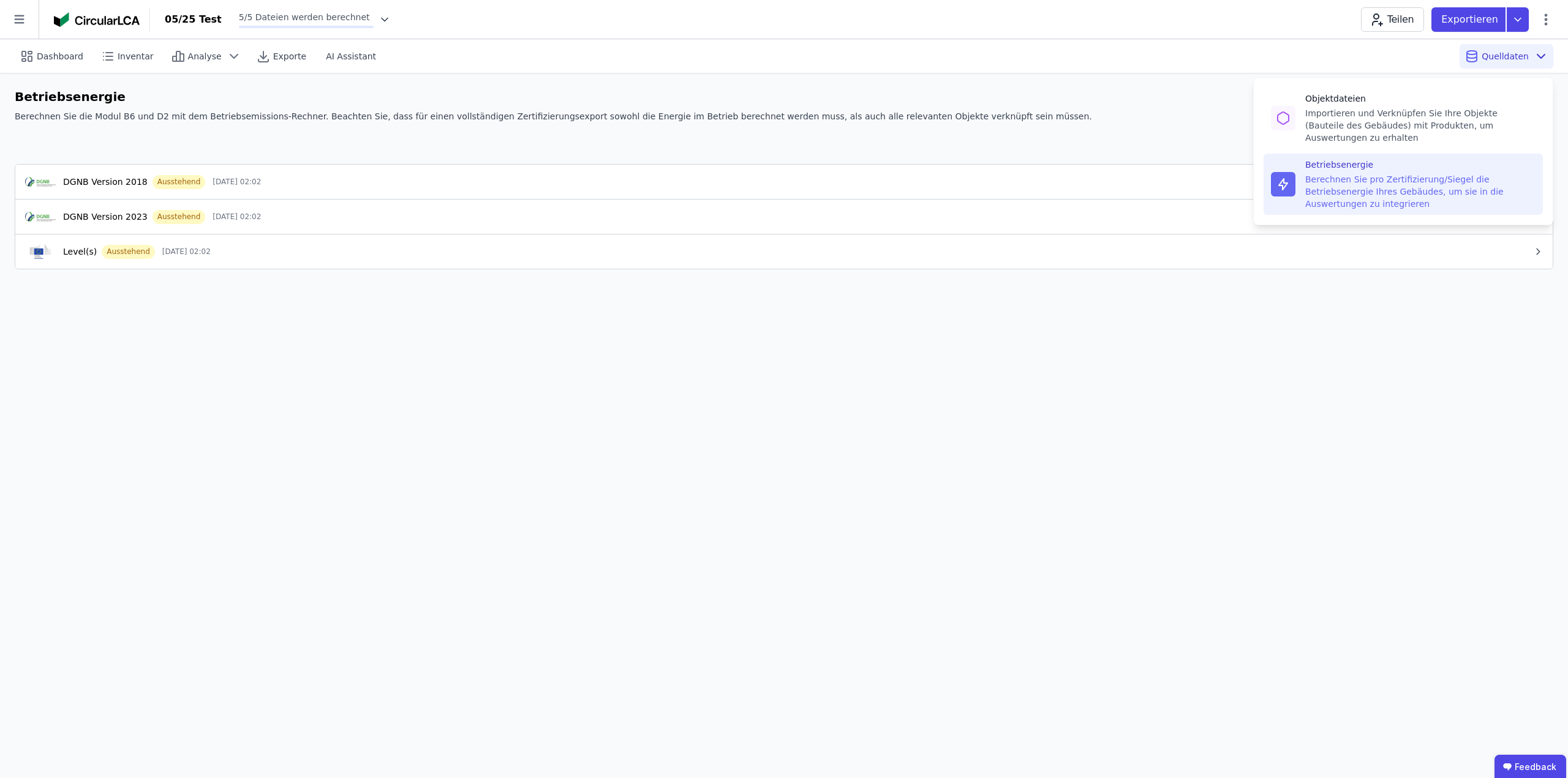
click at [1346, 174] on div "Berechnen Sie pro Zertifizierung/Siegel die Betriebsenergie Ihres Gebäudes, um …" at bounding box center [1421, 192] width 230 height 37
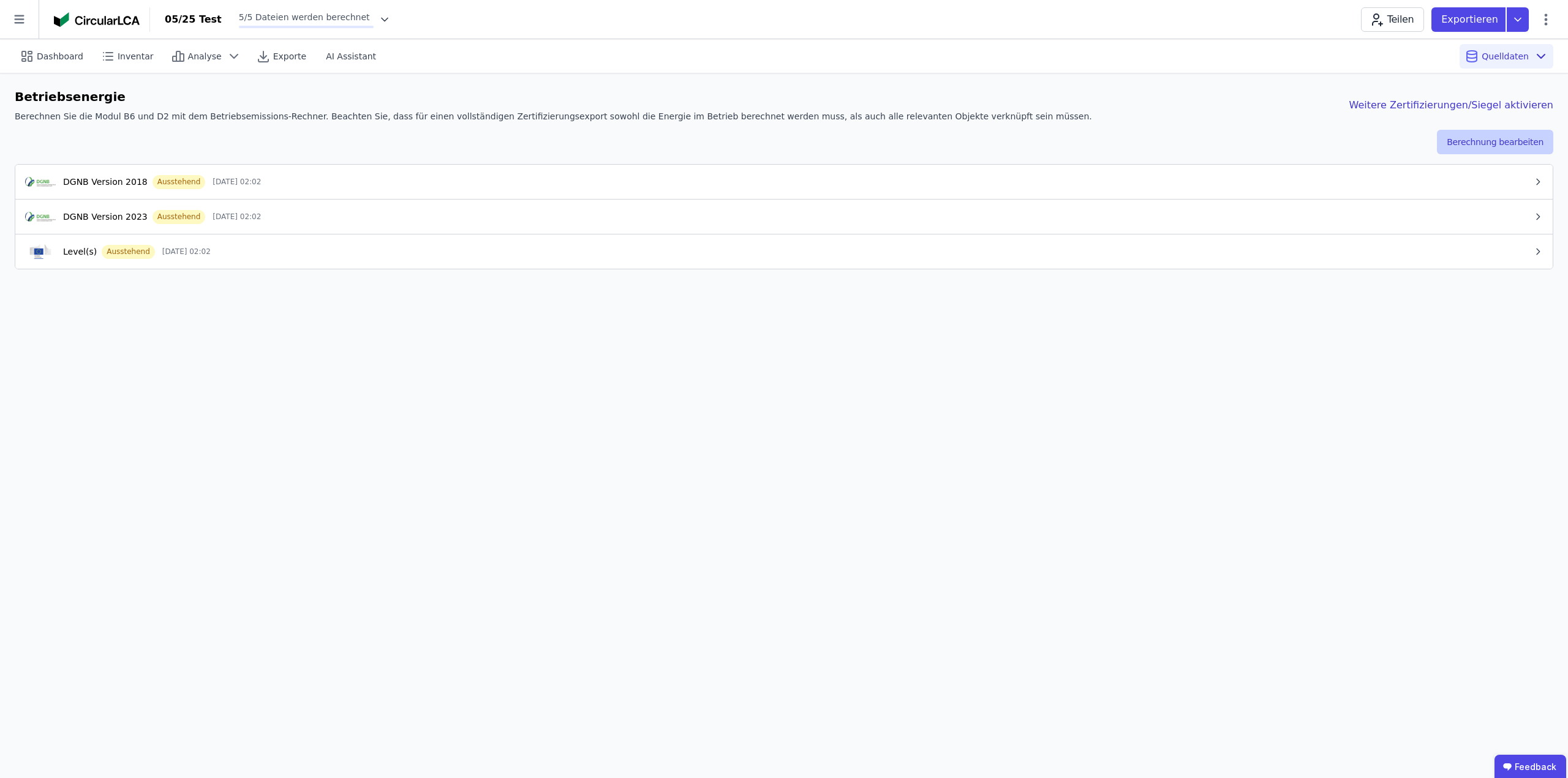
click at [1491, 133] on button "Berechnung bearbeiten" at bounding box center [1495, 142] width 116 height 25
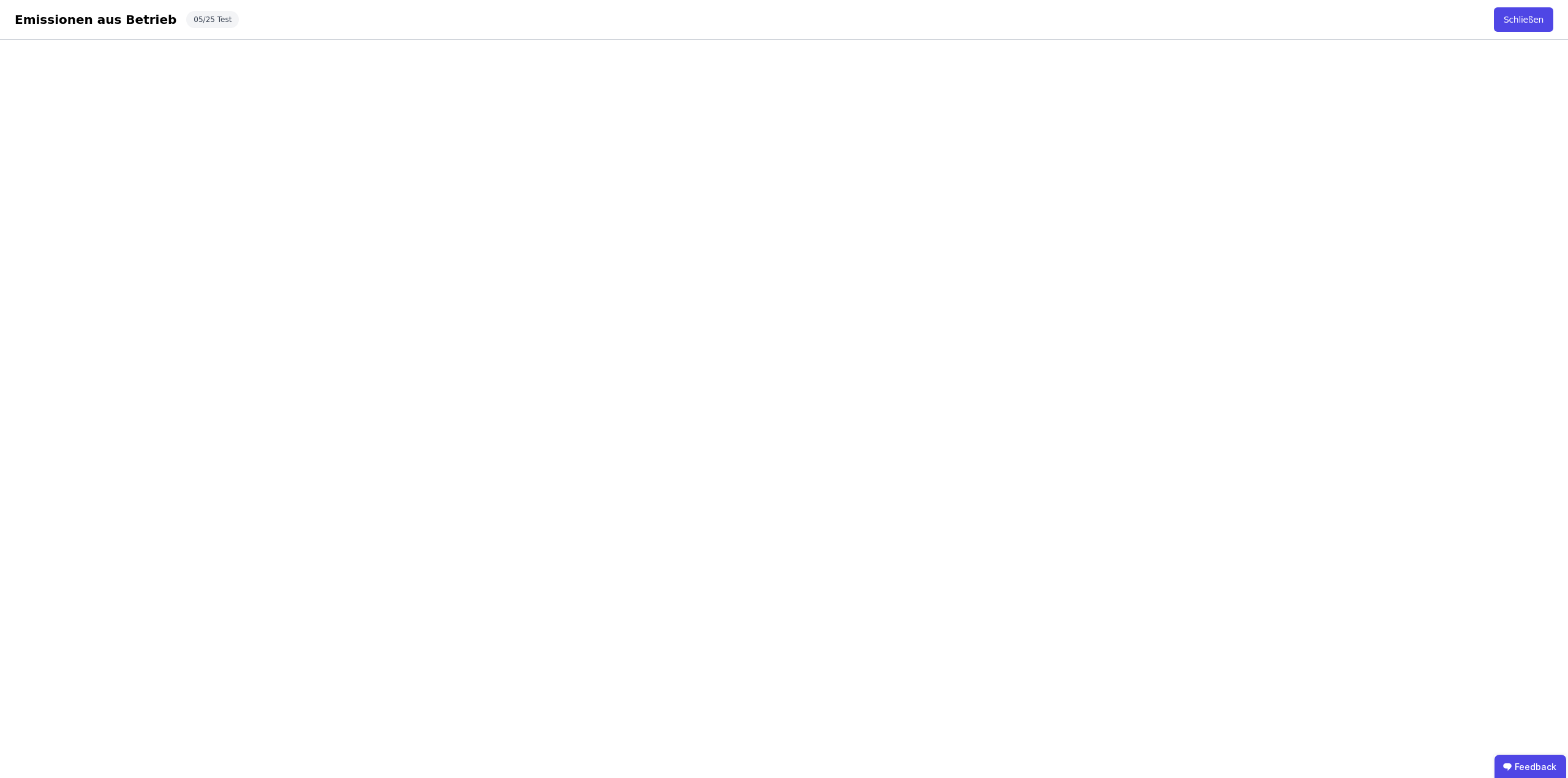
click at [1098, 16] on div "Emissionen aus Betrieb Schließen 05/25 Test Schließen" at bounding box center [784, 20] width 1568 height 40
